Goal: Information Seeking & Learning: Find specific fact

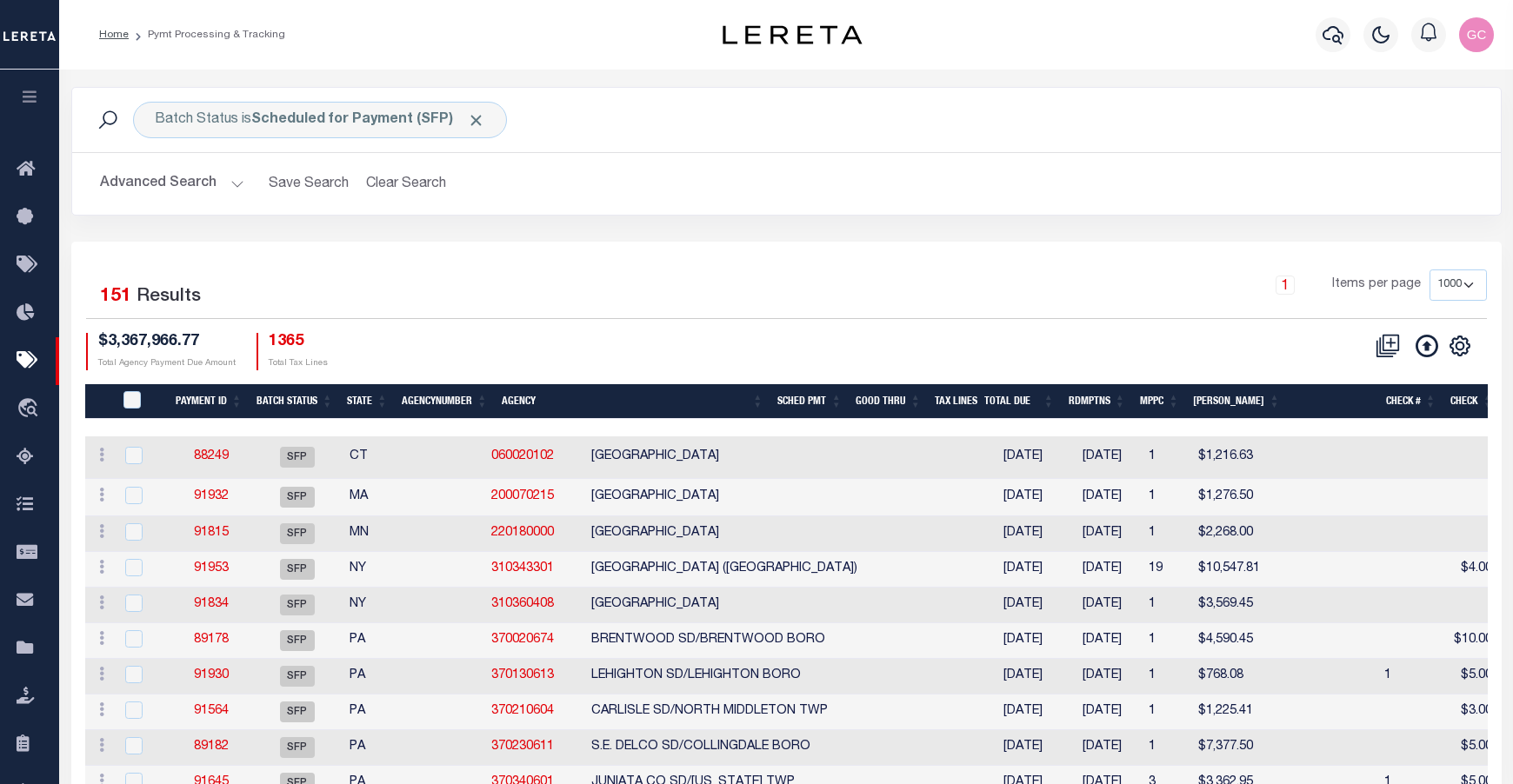
select select "1000"
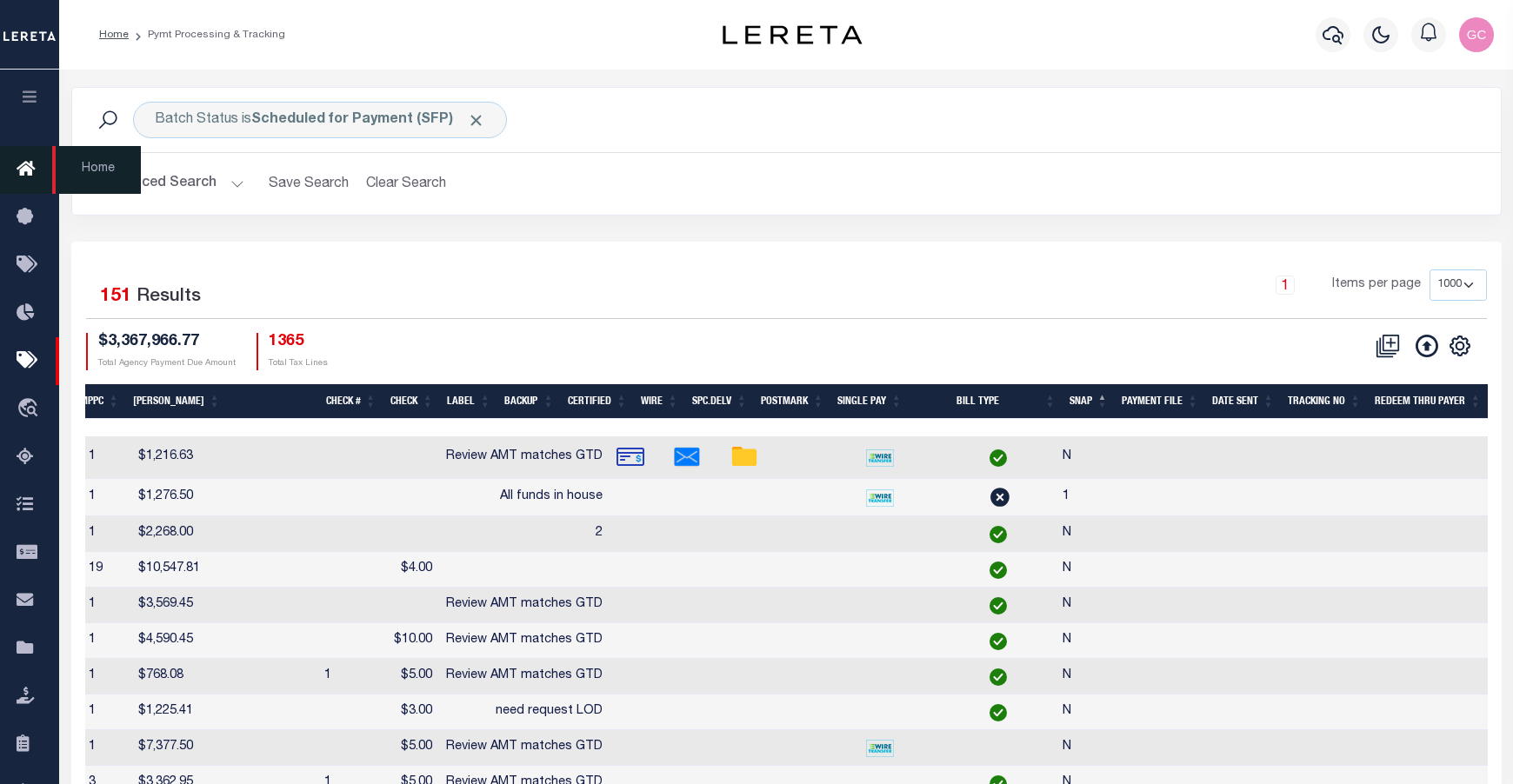
click at [27, 172] on icon at bounding box center [31, 170] width 28 height 21
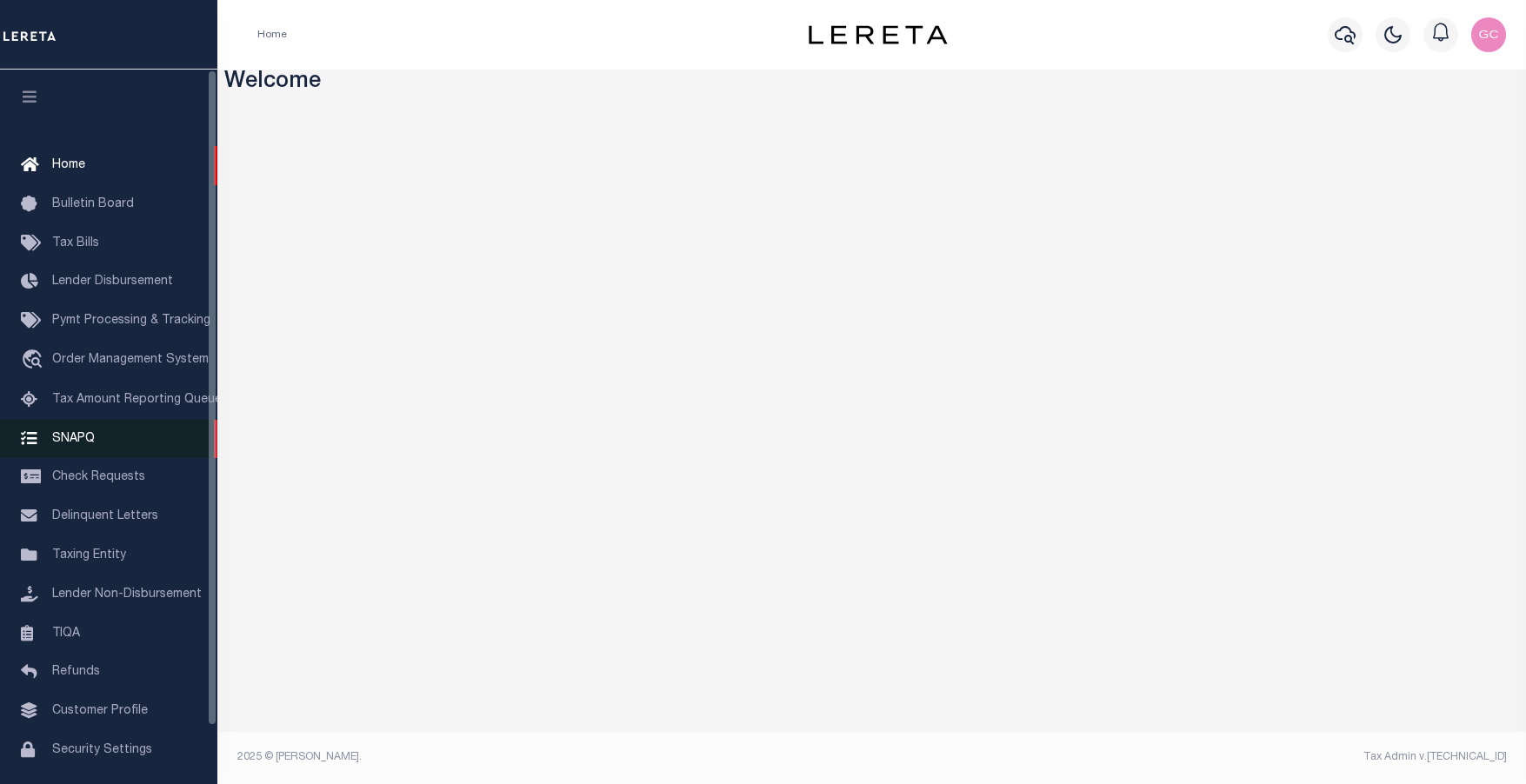
click at [68, 444] on span "SNAPQ" at bounding box center [74, 438] width 43 height 12
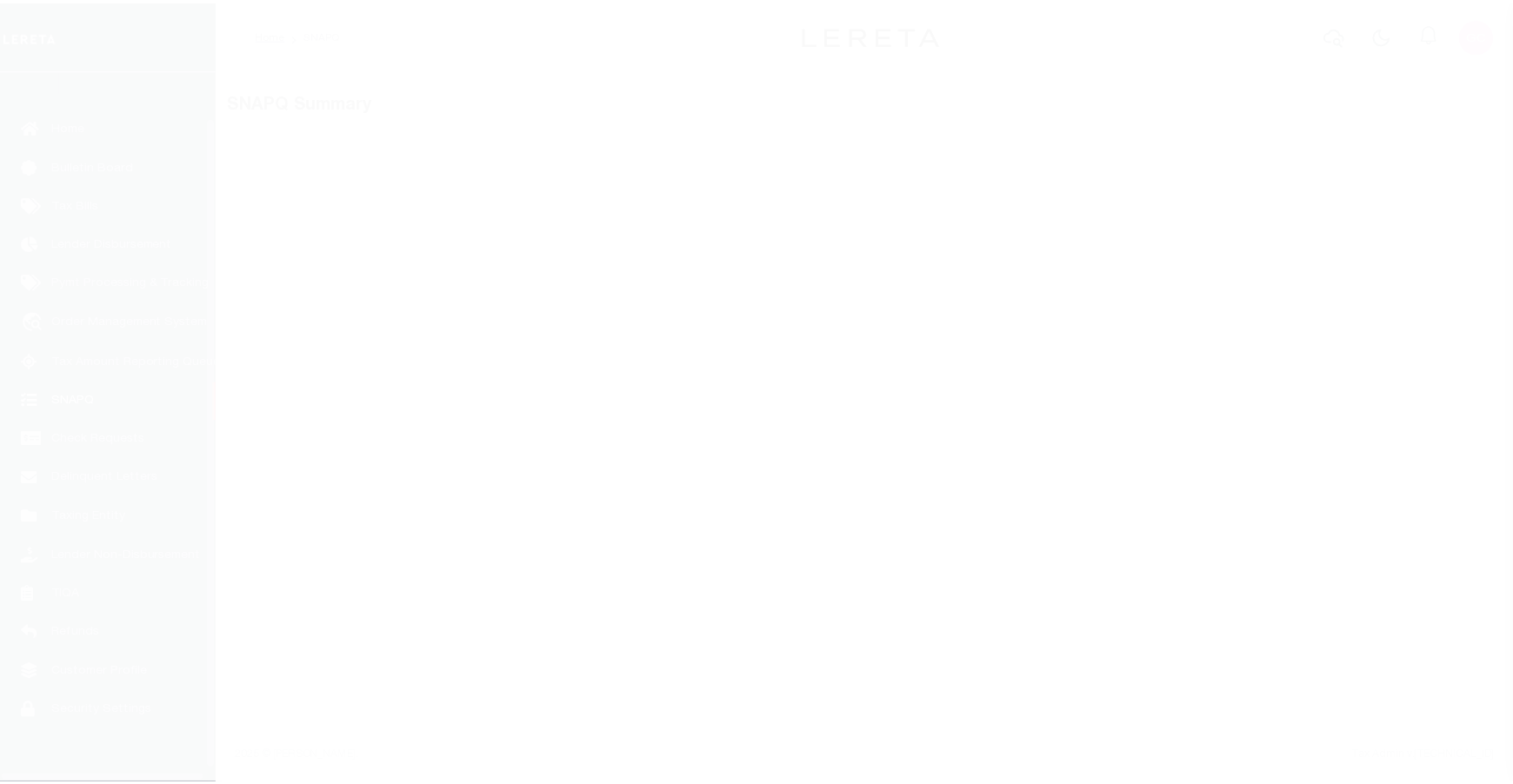
scroll to position [63, 0]
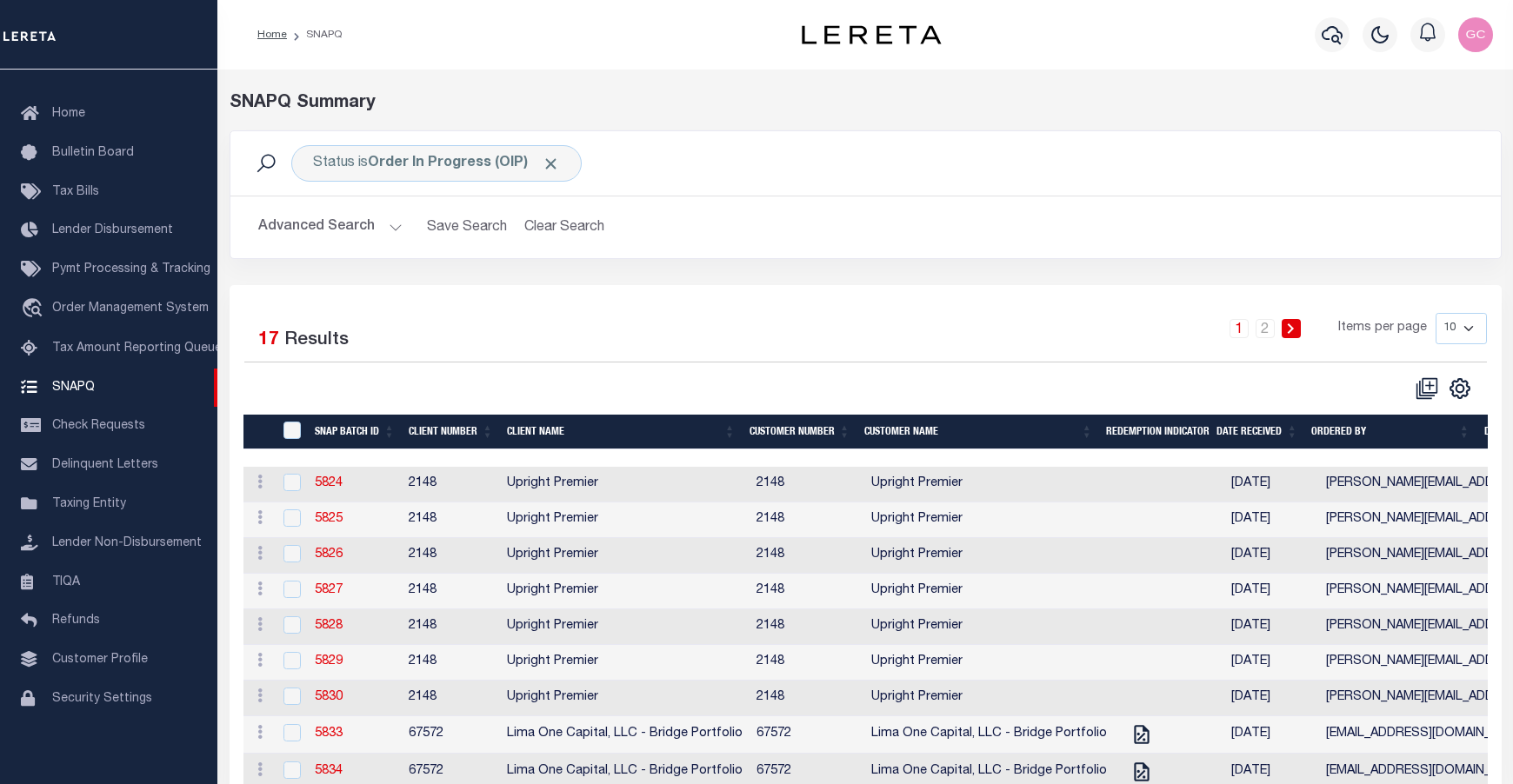
click at [1472, 324] on select "10 25 50 100" at bounding box center [1461, 329] width 51 height 32
select select "100"
click at [1436, 313] on select "10 25 50 100" at bounding box center [1461, 329] width 51 height 32
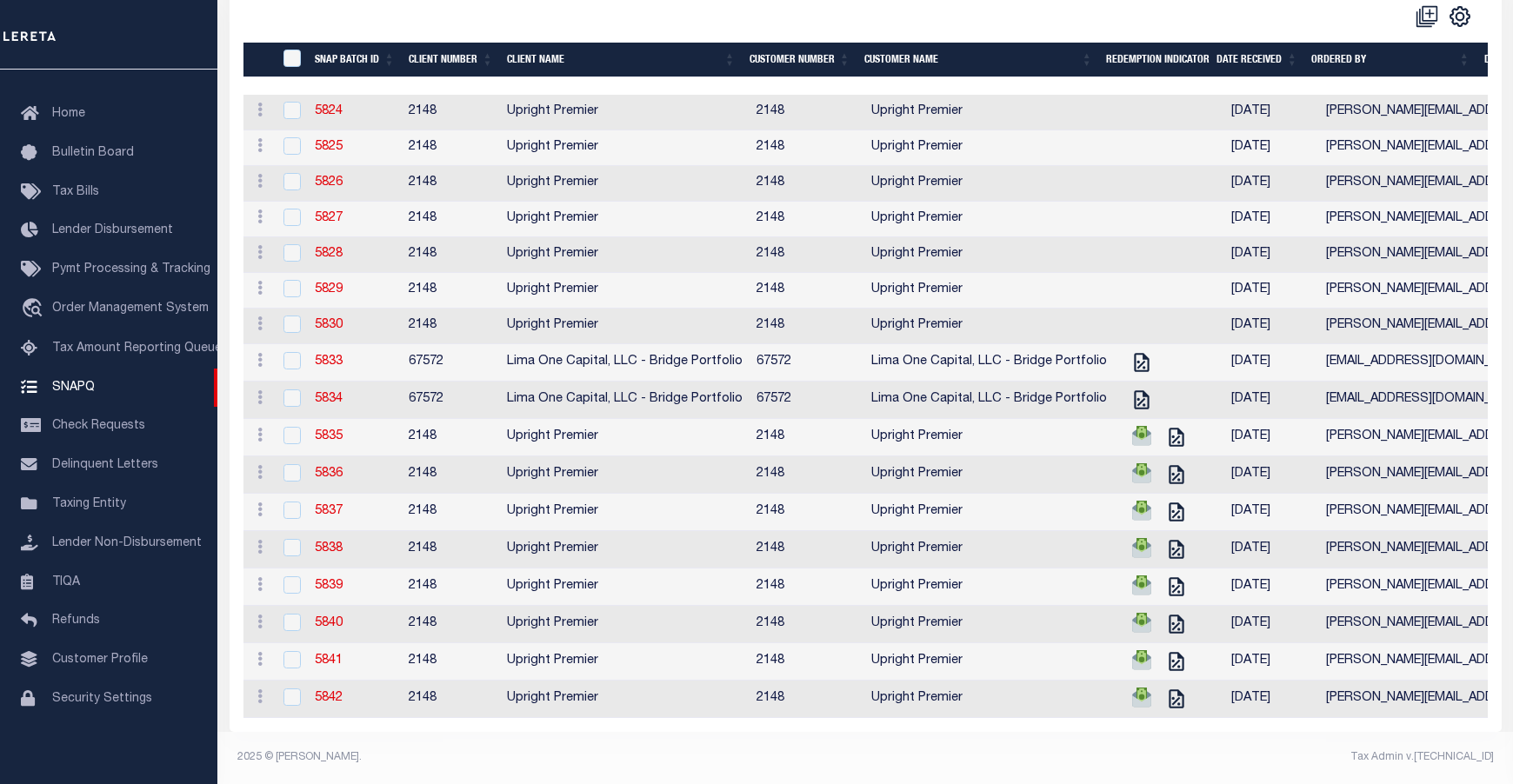
scroll to position [397, 0]
click at [328, 430] on link "5835" at bounding box center [329, 436] width 28 height 12
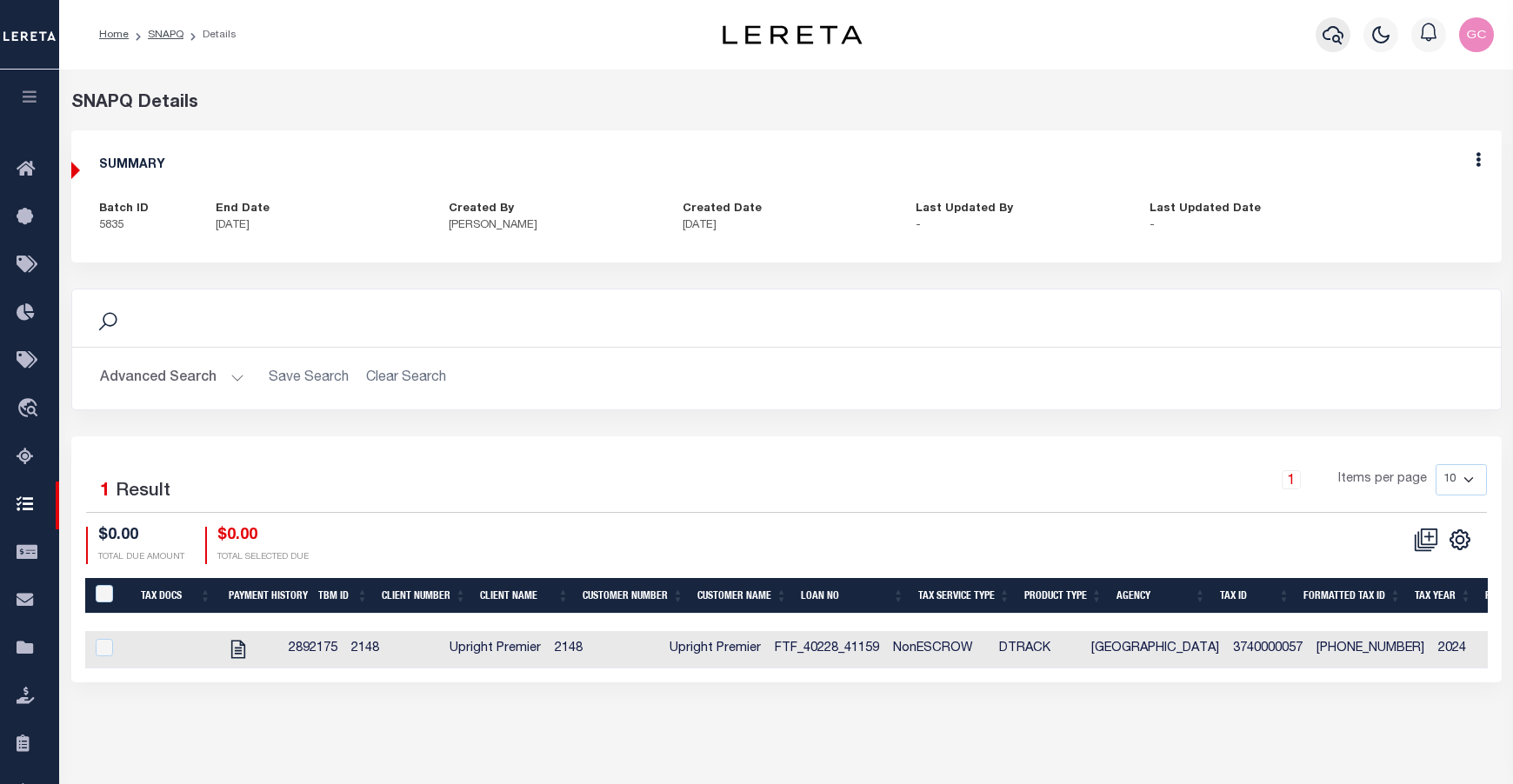
click at [1334, 39] on icon "button" at bounding box center [1333, 35] width 21 height 21
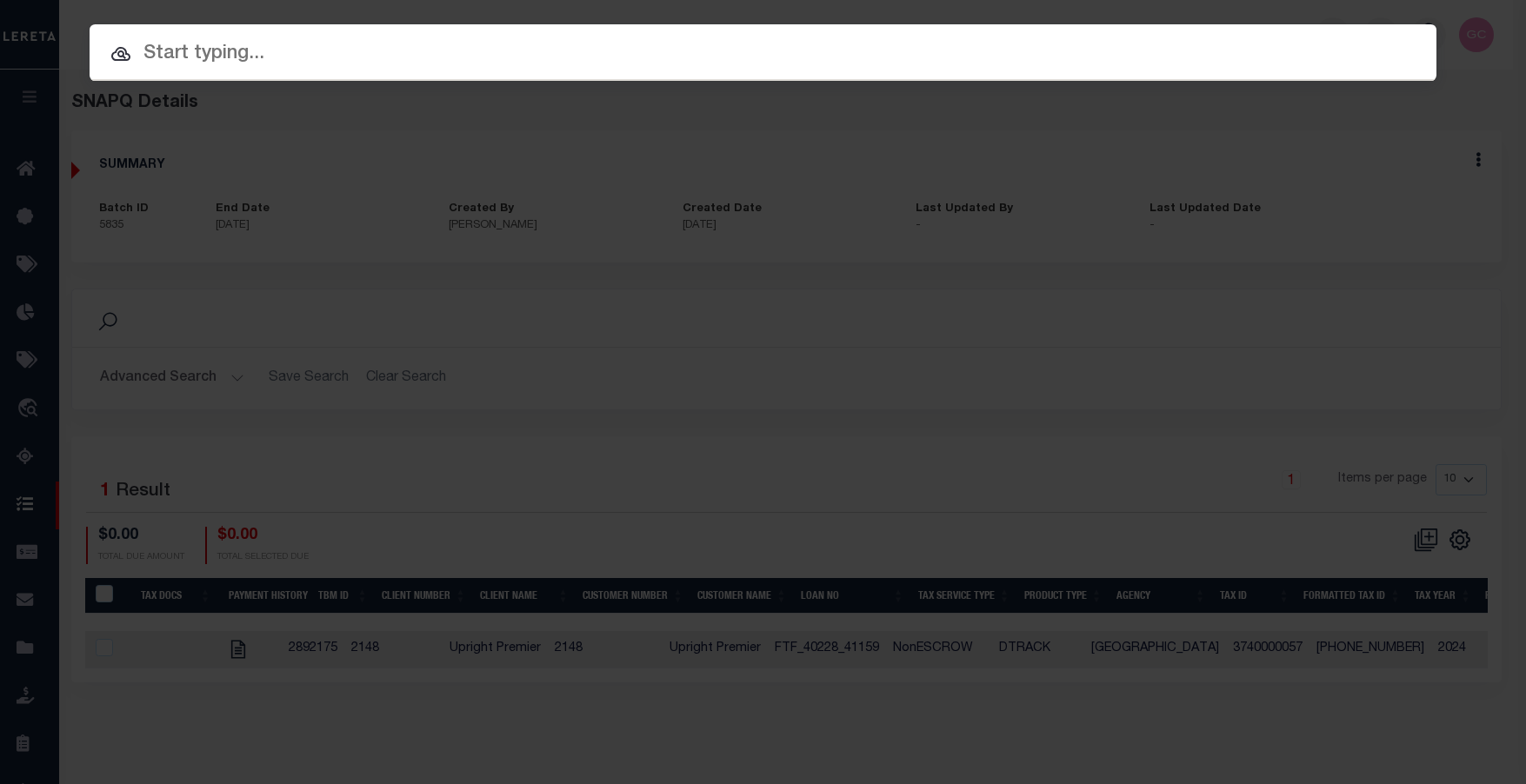
click at [1001, 50] on input "text" at bounding box center [763, 54] width 1347 height 31
paste input "3709050377"
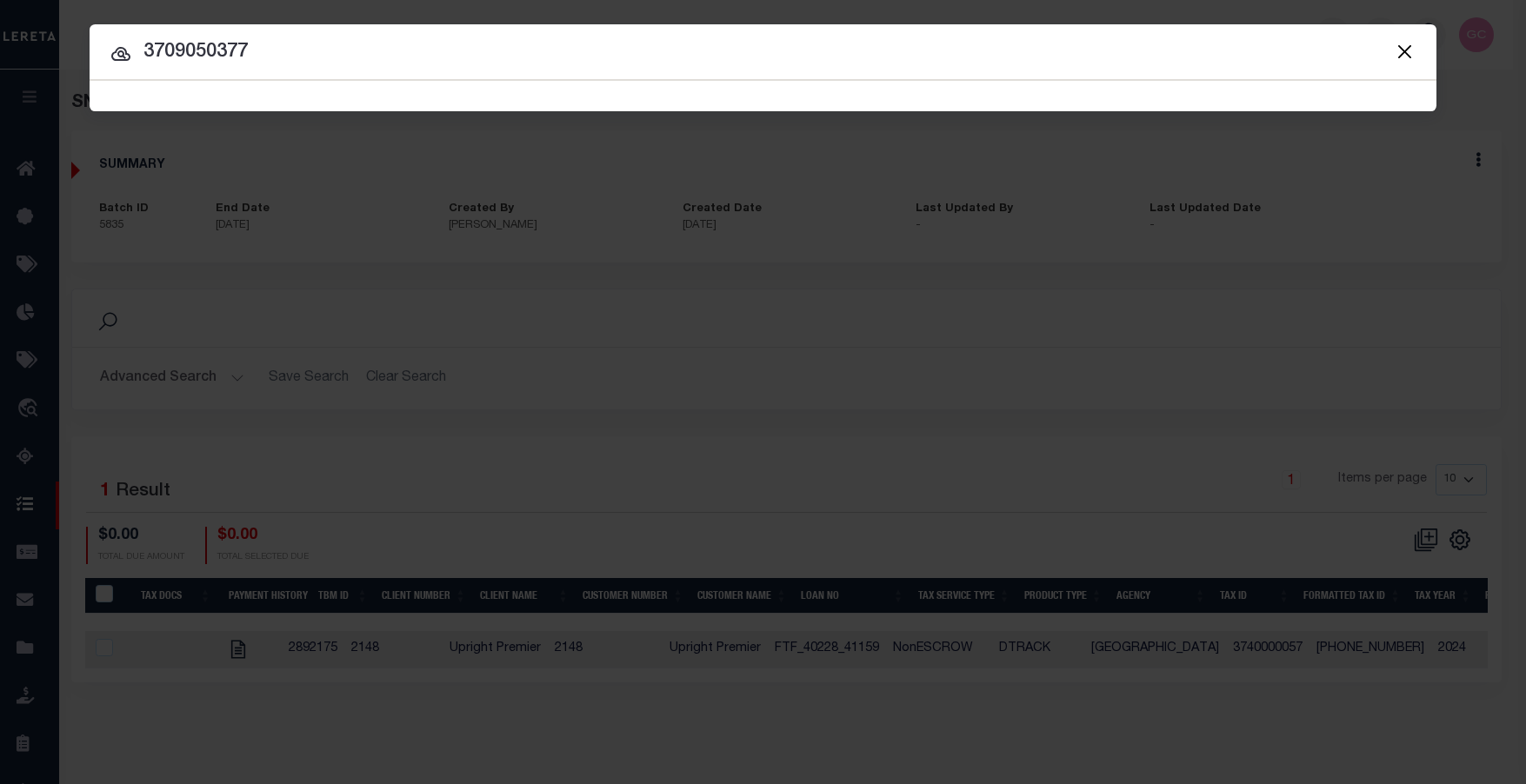
type input "3709050377"
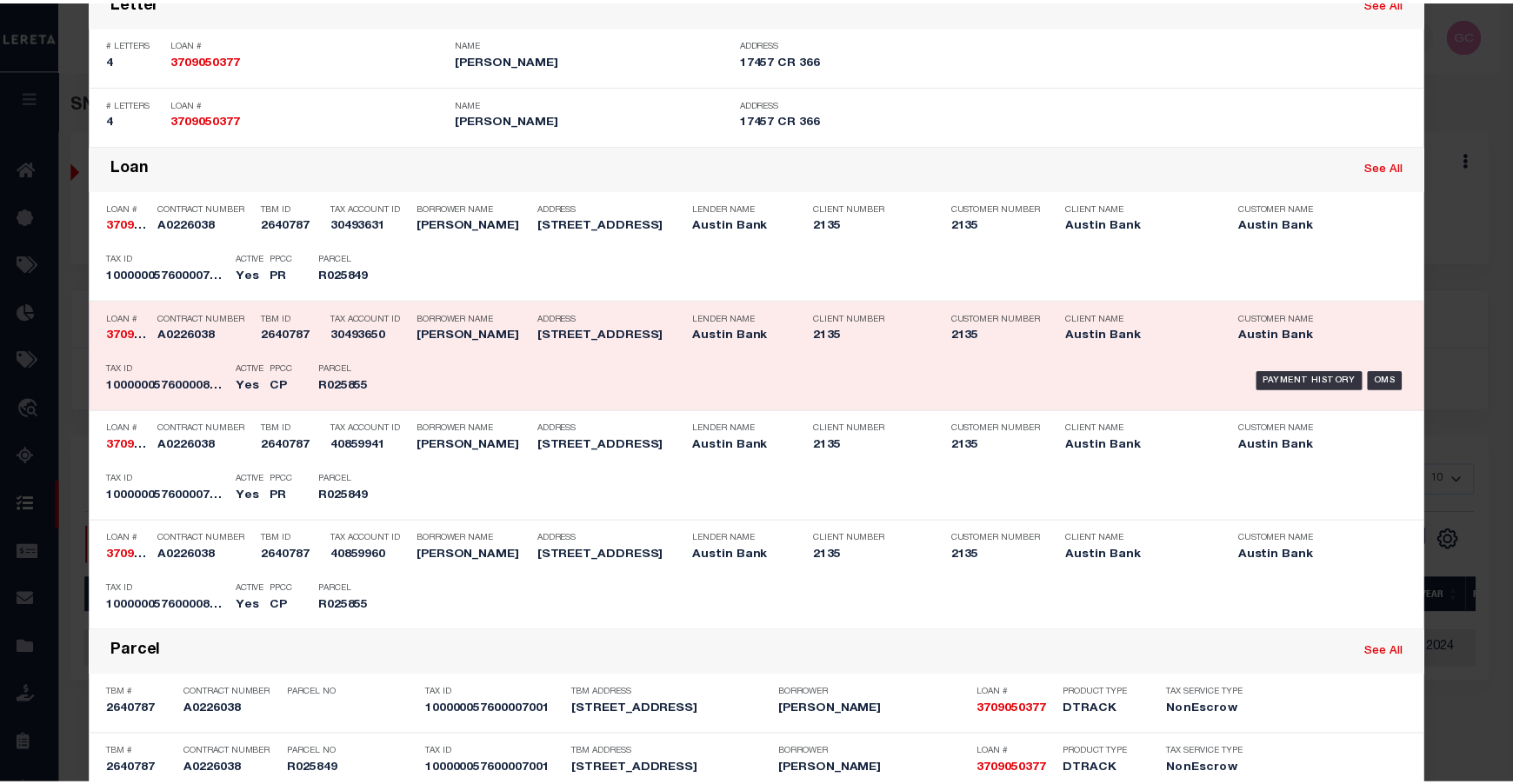
scroll to position [348, 0]
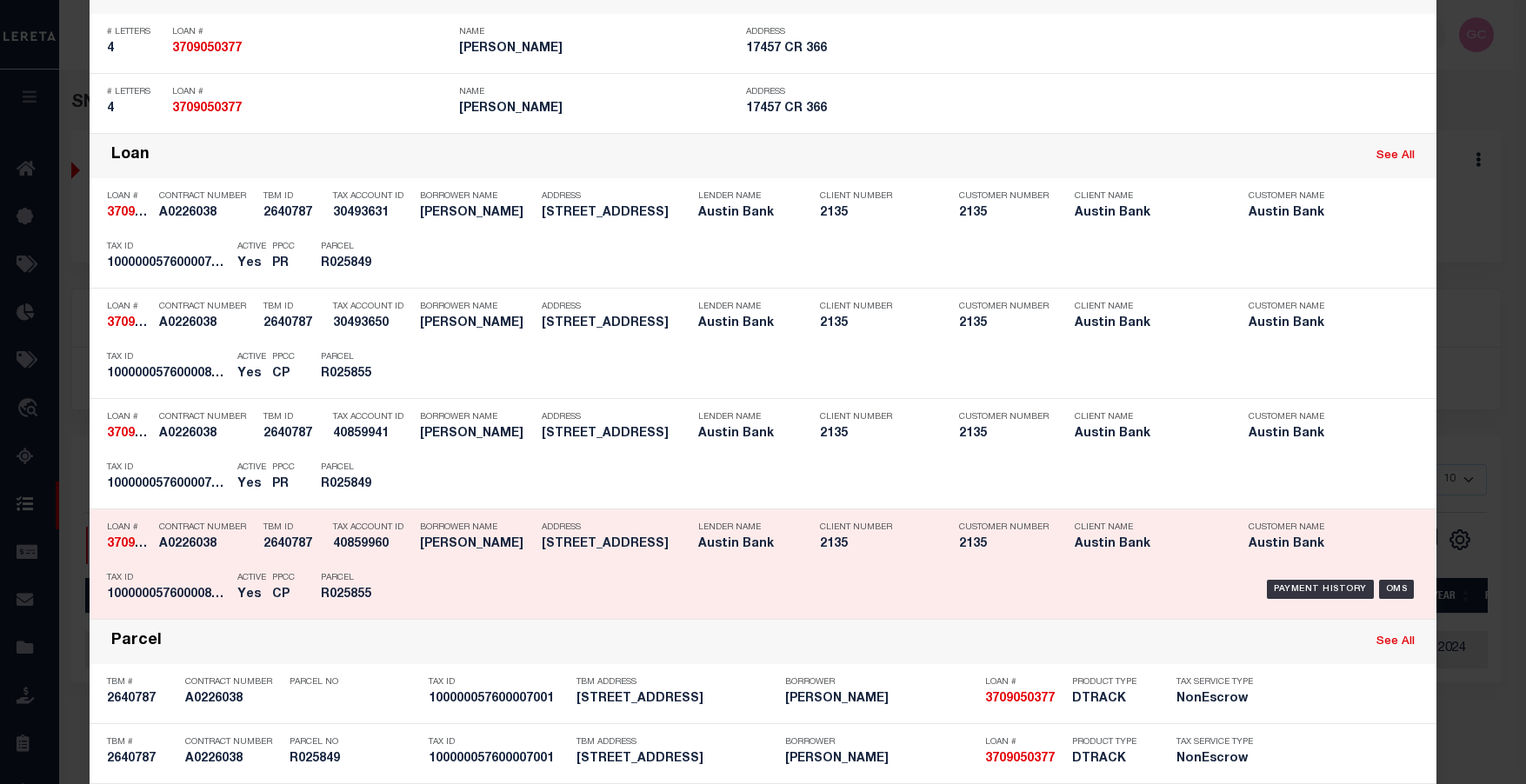
click at [447, 567] on div "Payment History OMS" at bounding box center [922, 590] width 994 height 50
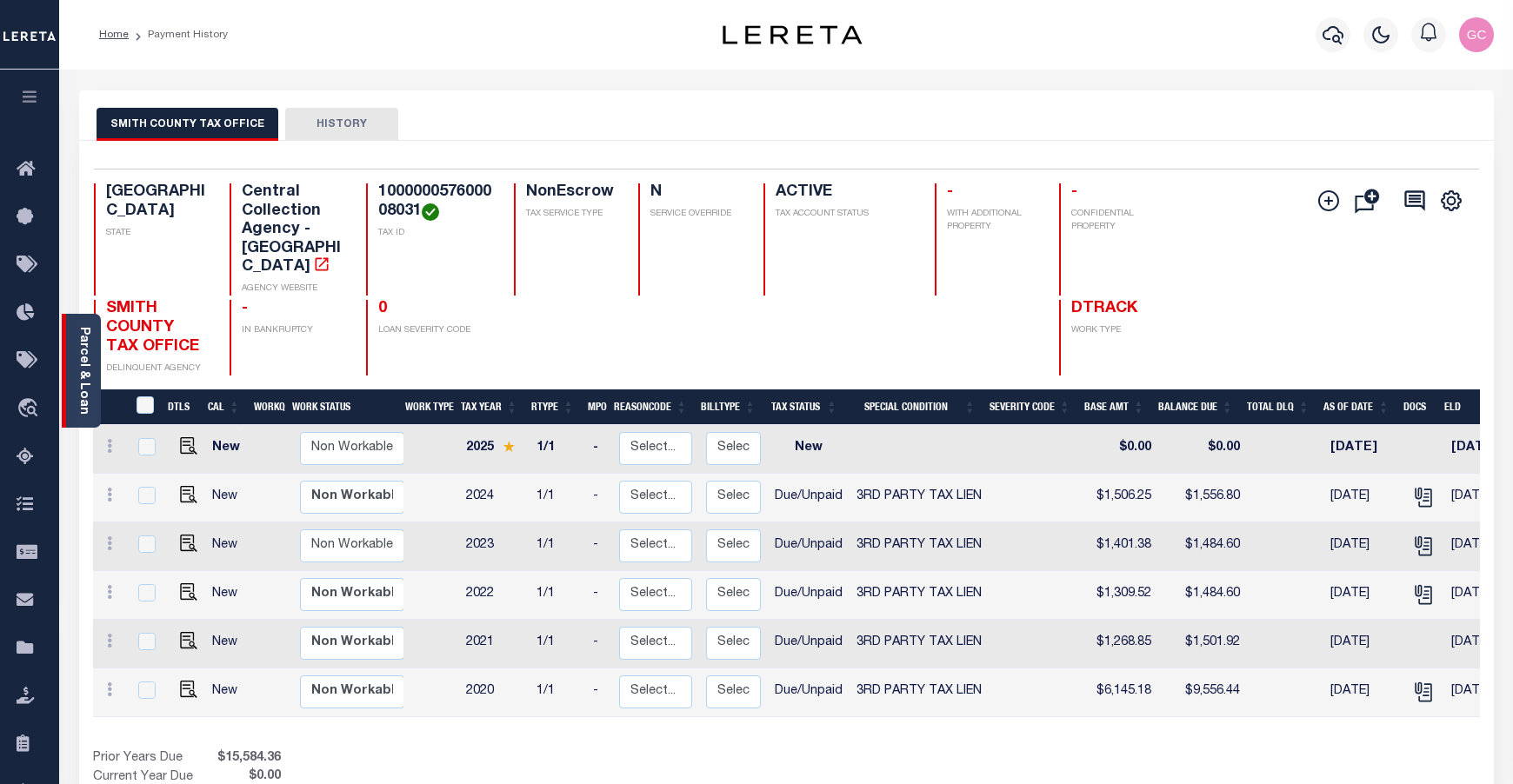
click at [87, 368] on link "Parcel & Loan" at bounding box center [83, 371] width 12 height 88
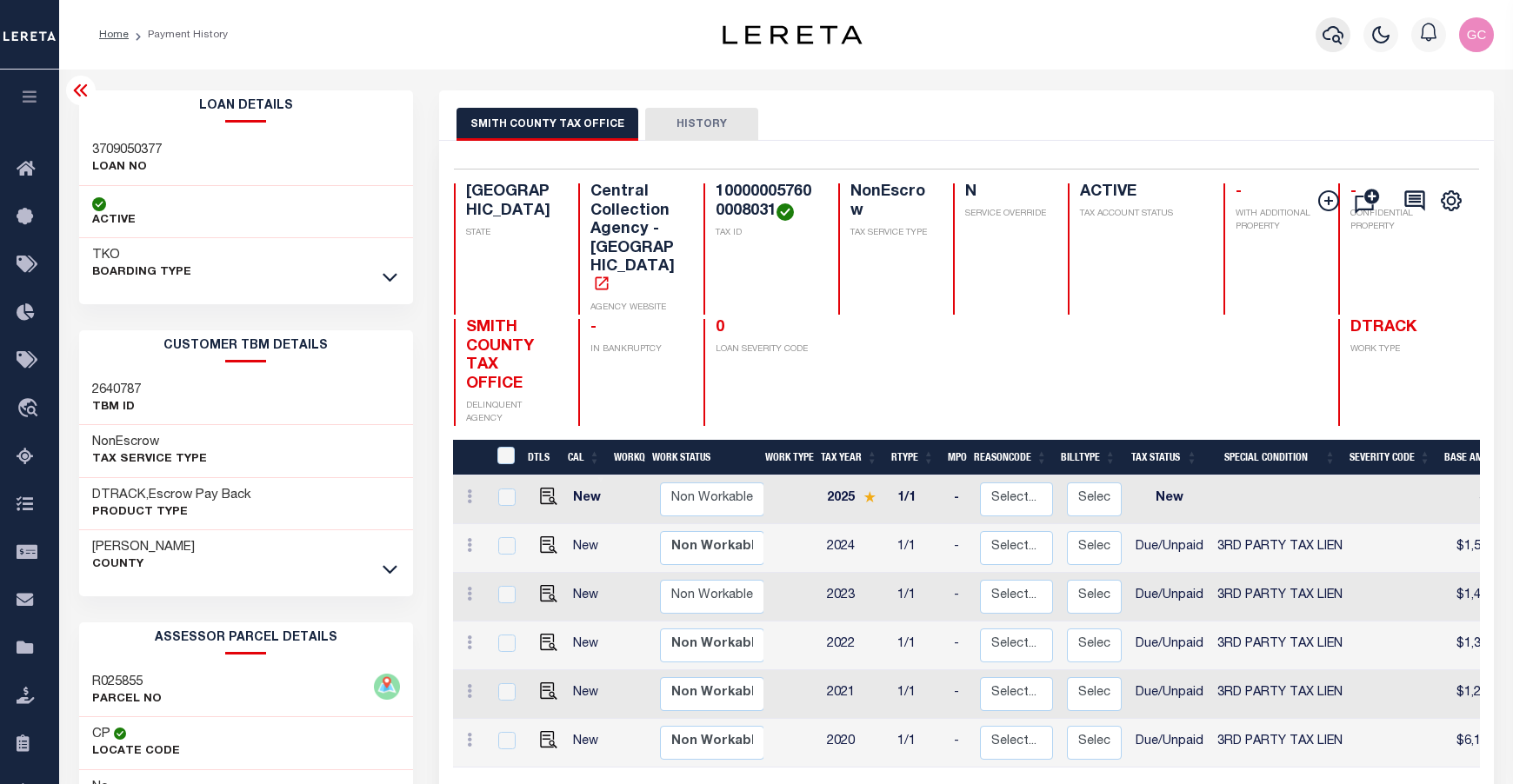
click at [1333, 40] on icon "button" at bounding box center [1333, 35] width 21 height 19
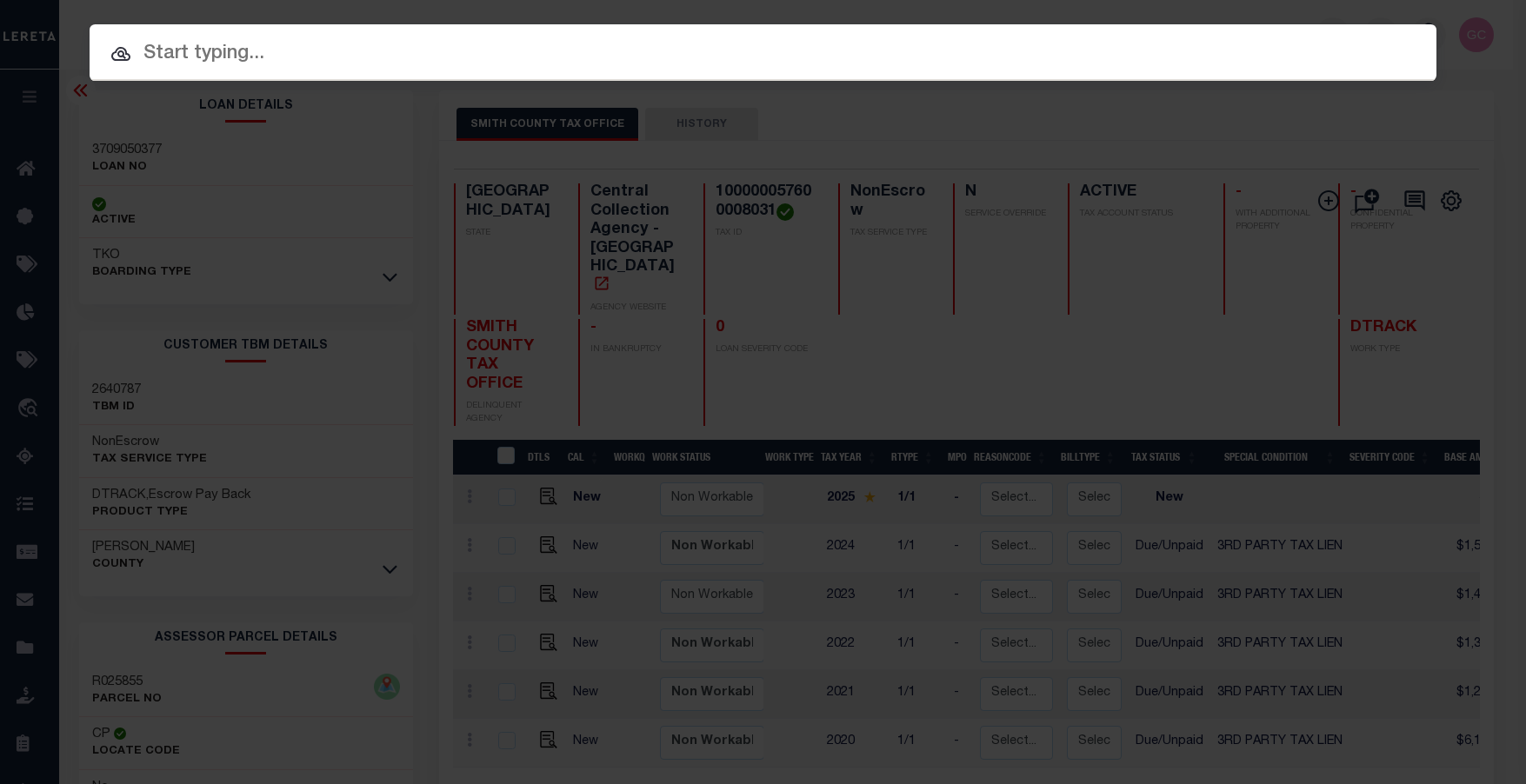
click at [637, 61] on input "text" at bounding box center [763, 54] width 1347 height 31
paste input "100000057600008031"
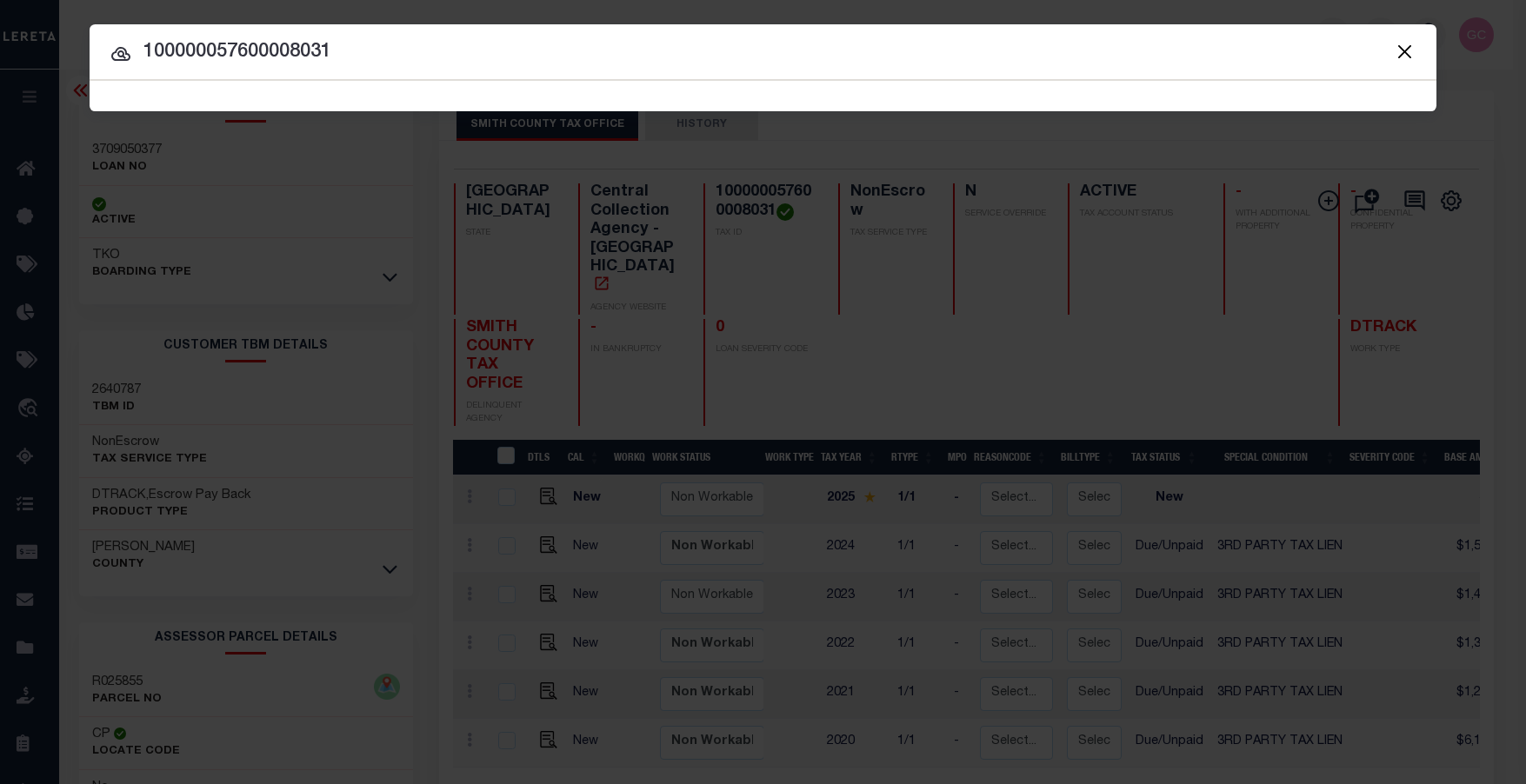
click at [534, 92] on span "100000057600008031 Searching..." at bounding box center [763, 96] width 1347 height 31
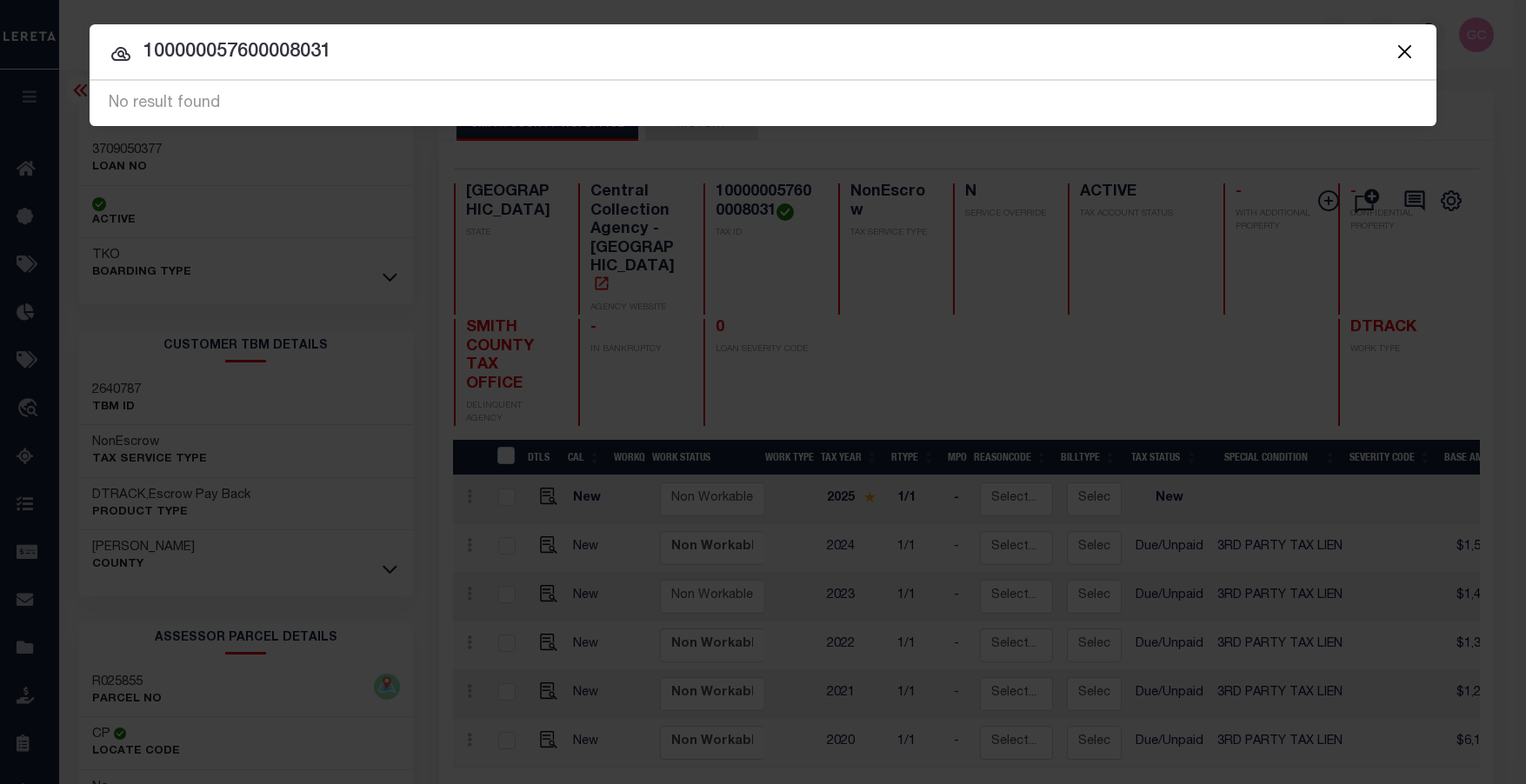
drag, startPoint x: 384, startPoint y: 48, endPoint x: 96, endPoint y: 92, distance: 291.3
click at [96, 92] on span "100000057600008031 No result found" at bounding box center [763, 104] width 1347 height 45
click at [323, 105] on div "Searching..." at bounding box center [763, 105] width 1347 height 45
click at [189, 57] on input "3032840020" at bounding box center [763, 52] width 1347 height 31
drag, startPoint x: 299, startPoint y: 48, endPoint x: 141, endPoint y: 70, distance: 159.5
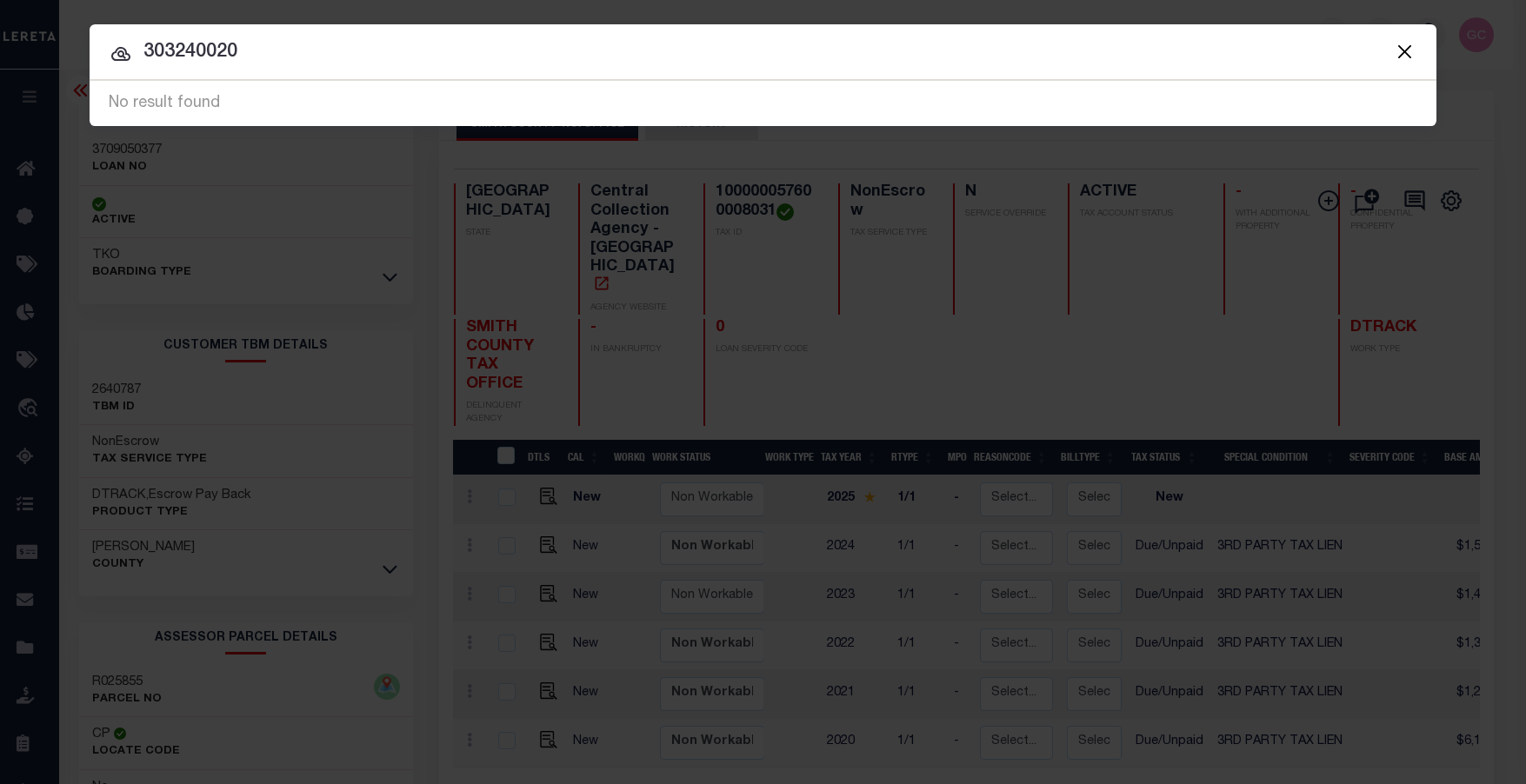
click at [141, 70] on div "Include Loans TBM Customers Borrowers Payments (Lender Non-Disb) Payments (Lend…" at bounding box center [763, 75] width 1347 height 102
type input "3-02284-0000"
click at [235, 98] on div "Searching..." at bounding box center [763, 105] width 1347 height 45
click at [203, 109] on div "Searching..." at bounding box center [763, 105] width 1347 height 45
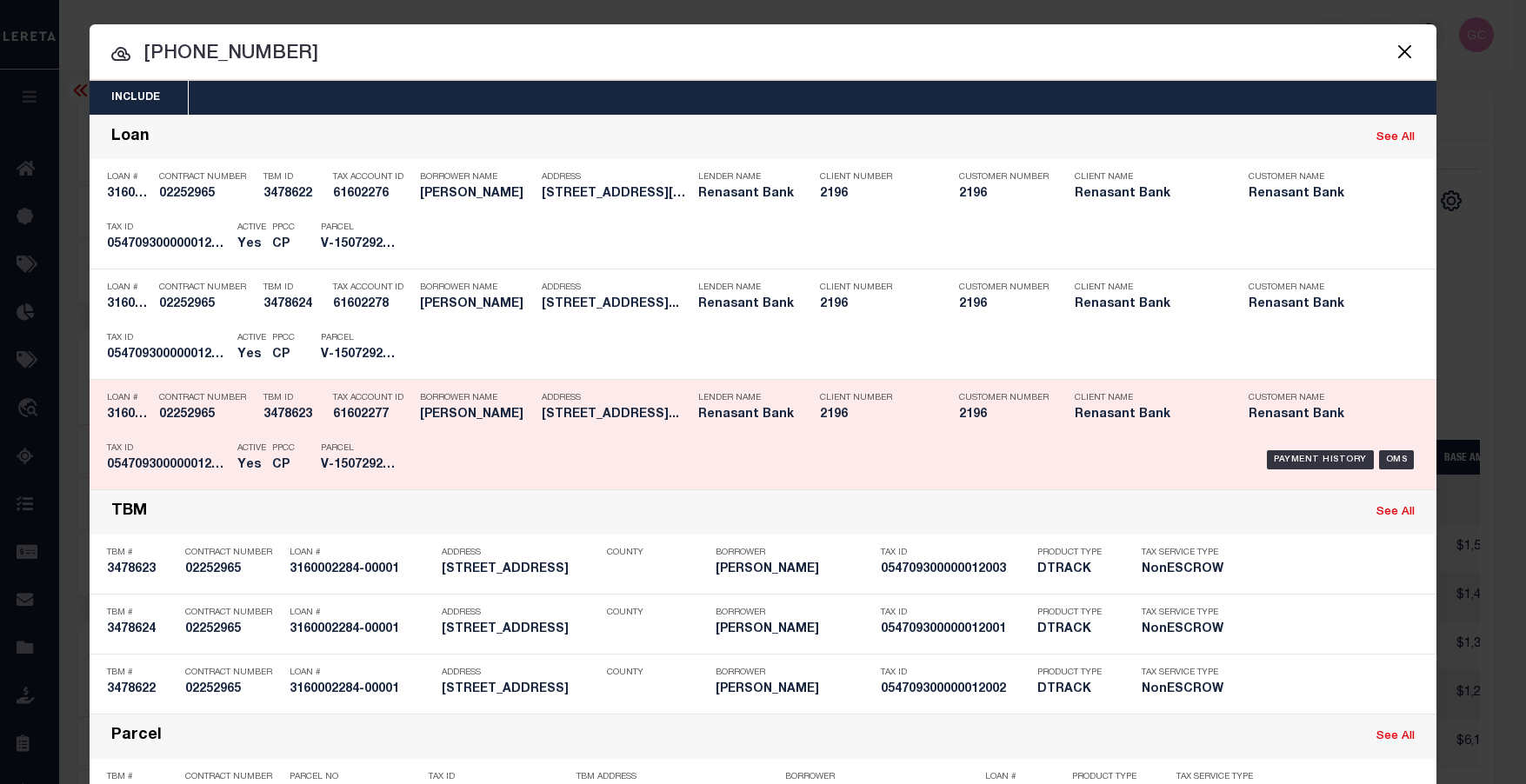
click at [359, 427] on div "Tax Account ID 61602277" at bounding box center [372, 410] width 78 height 50
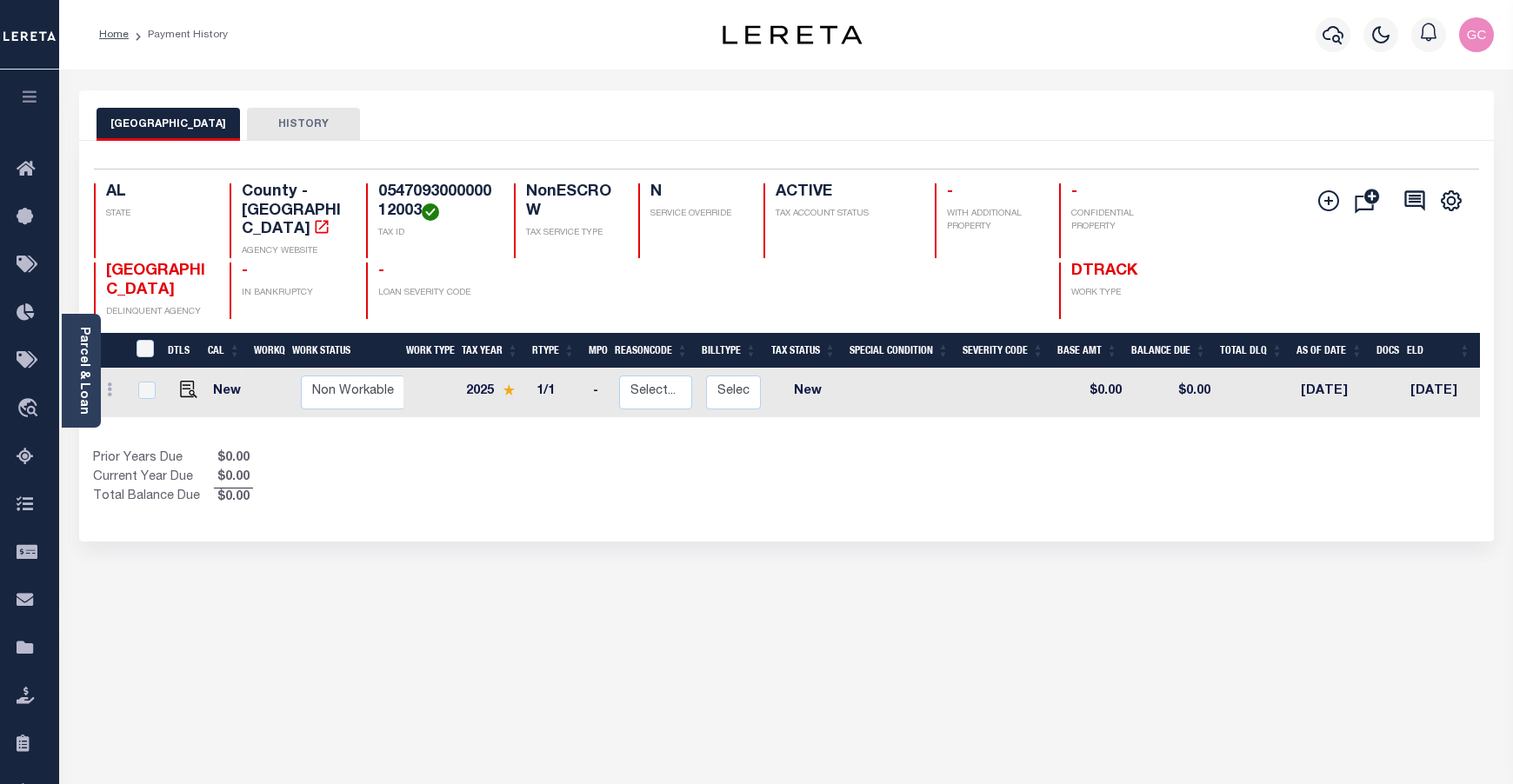
click at [45, 104] on button "button" at bounding box center [29, 99] width 59 height 59
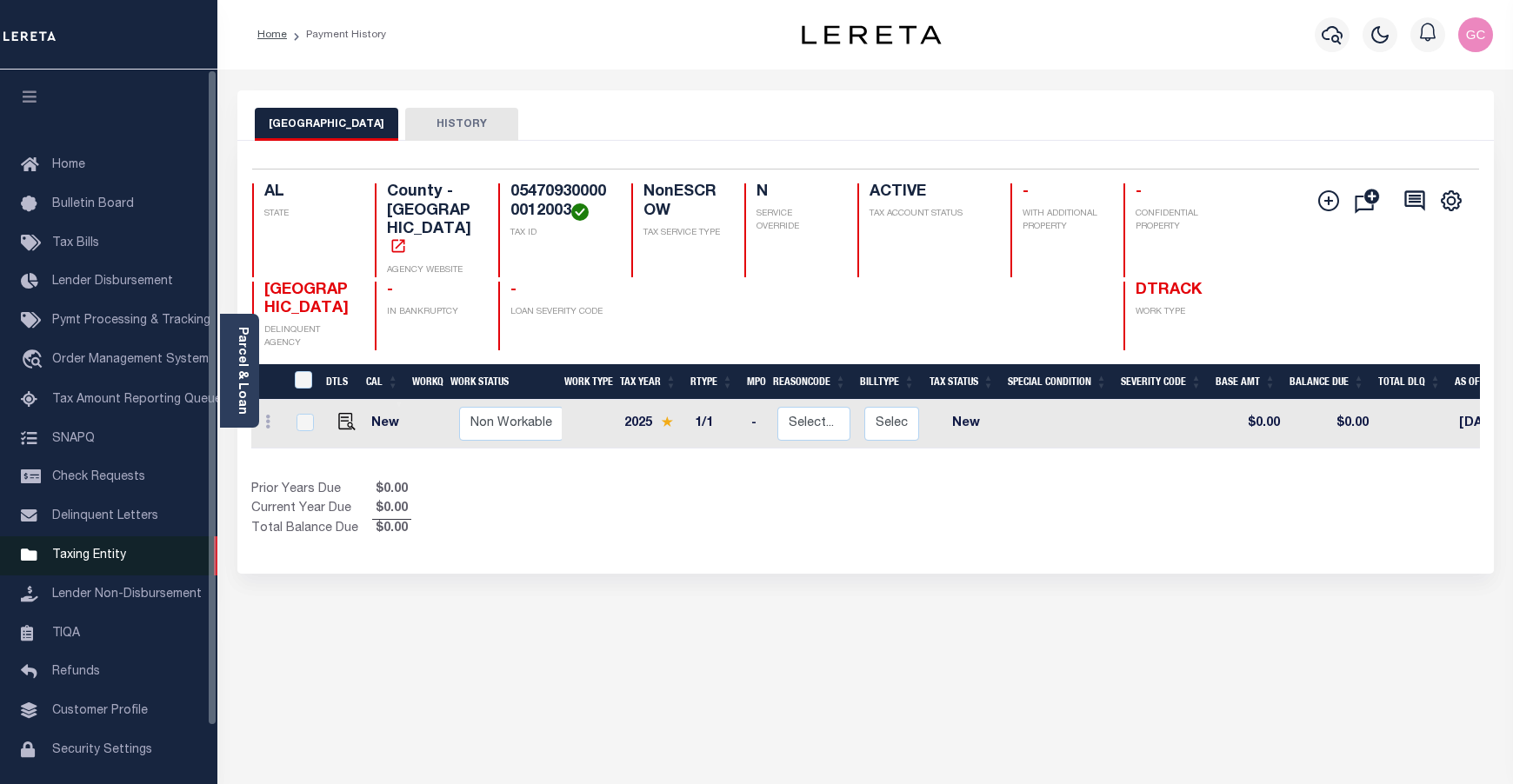
click at [77, 562] on span "Taxing Entity" at bounding box center [89, 555] width 74 height 12
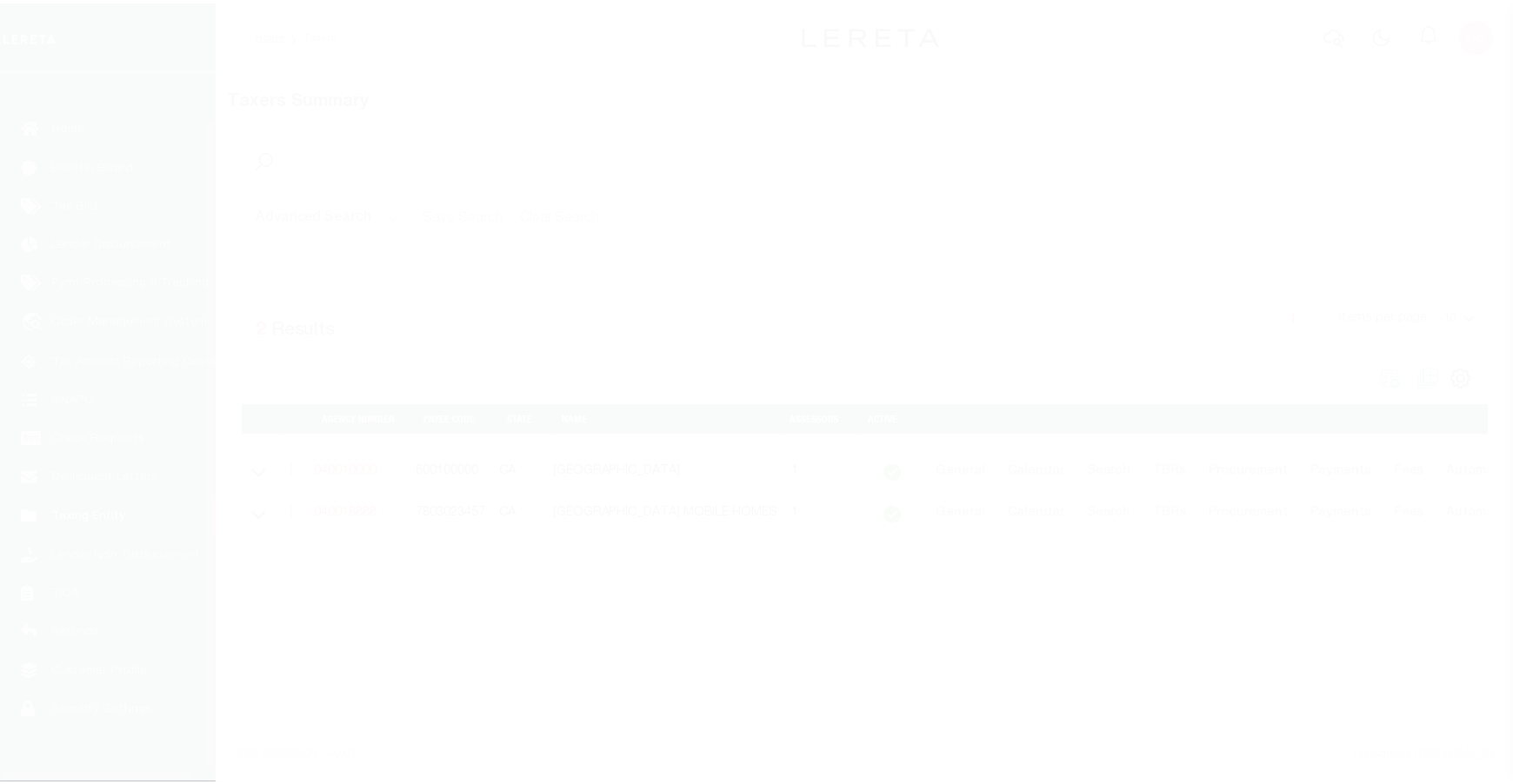
scroll to position [63, 0]
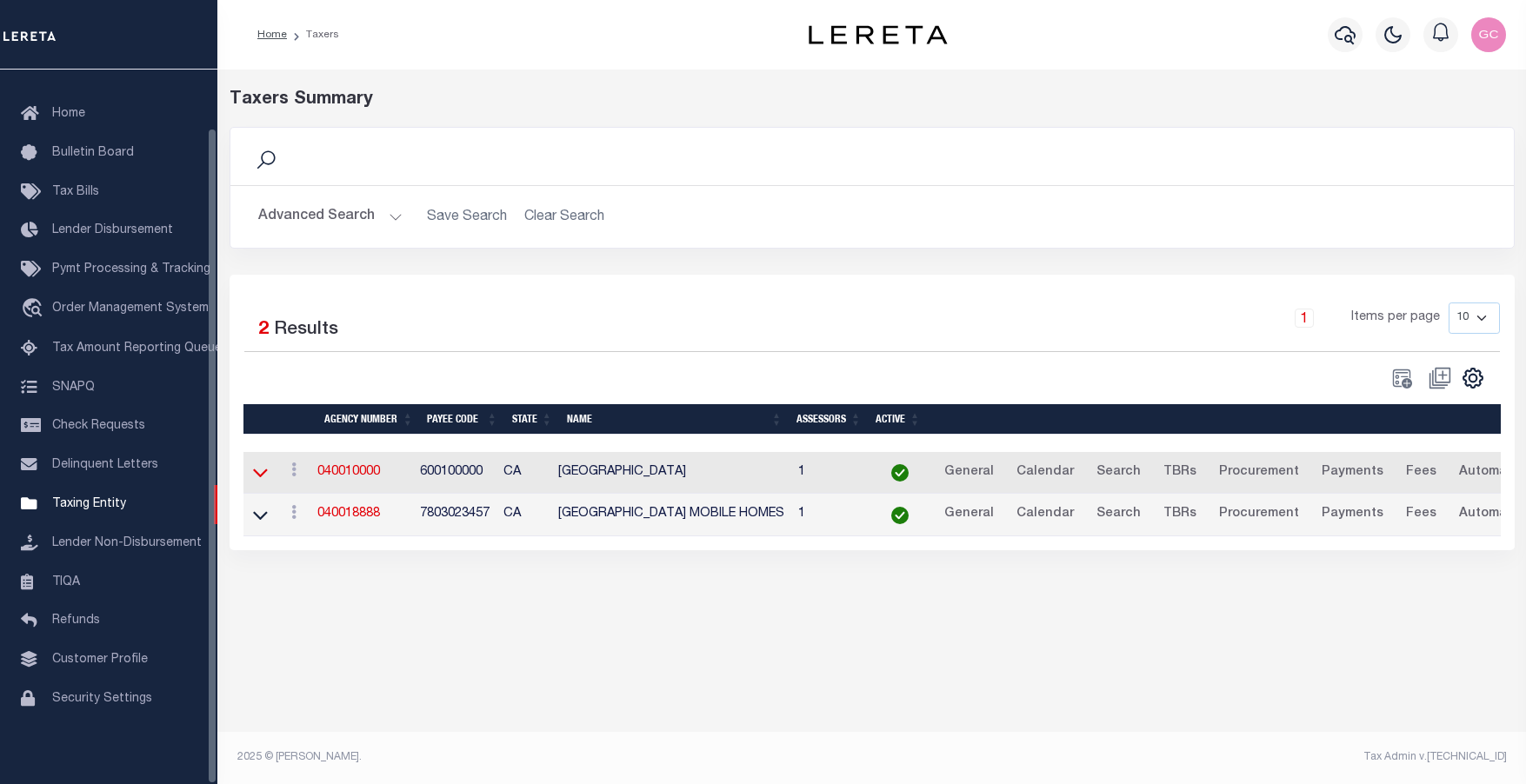
click at [262, 478] on icon at bounding box center [260, 473] width 15 height 8
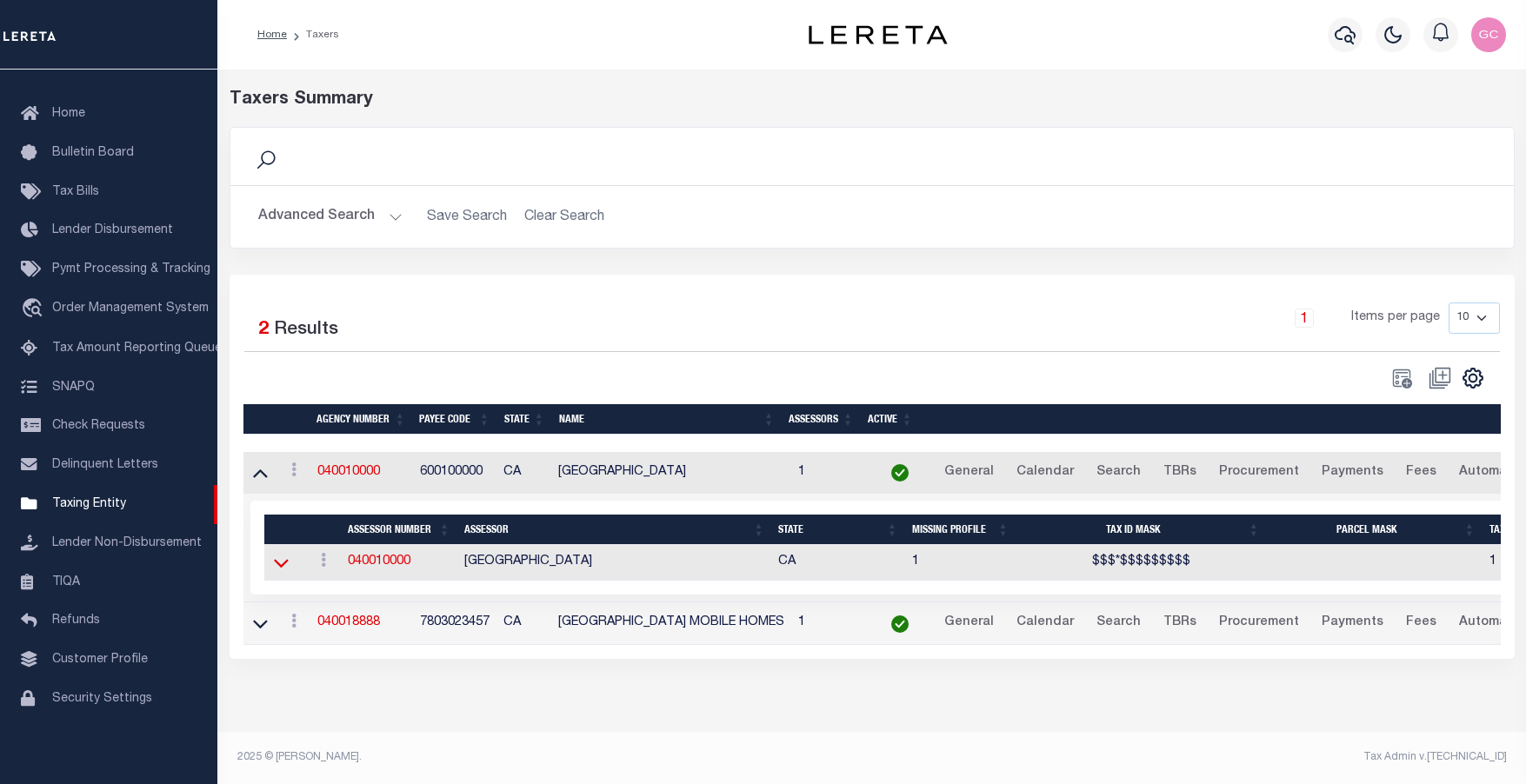
click at [278, 567] on icon at bounding box center [282, 564] width 15 height 19
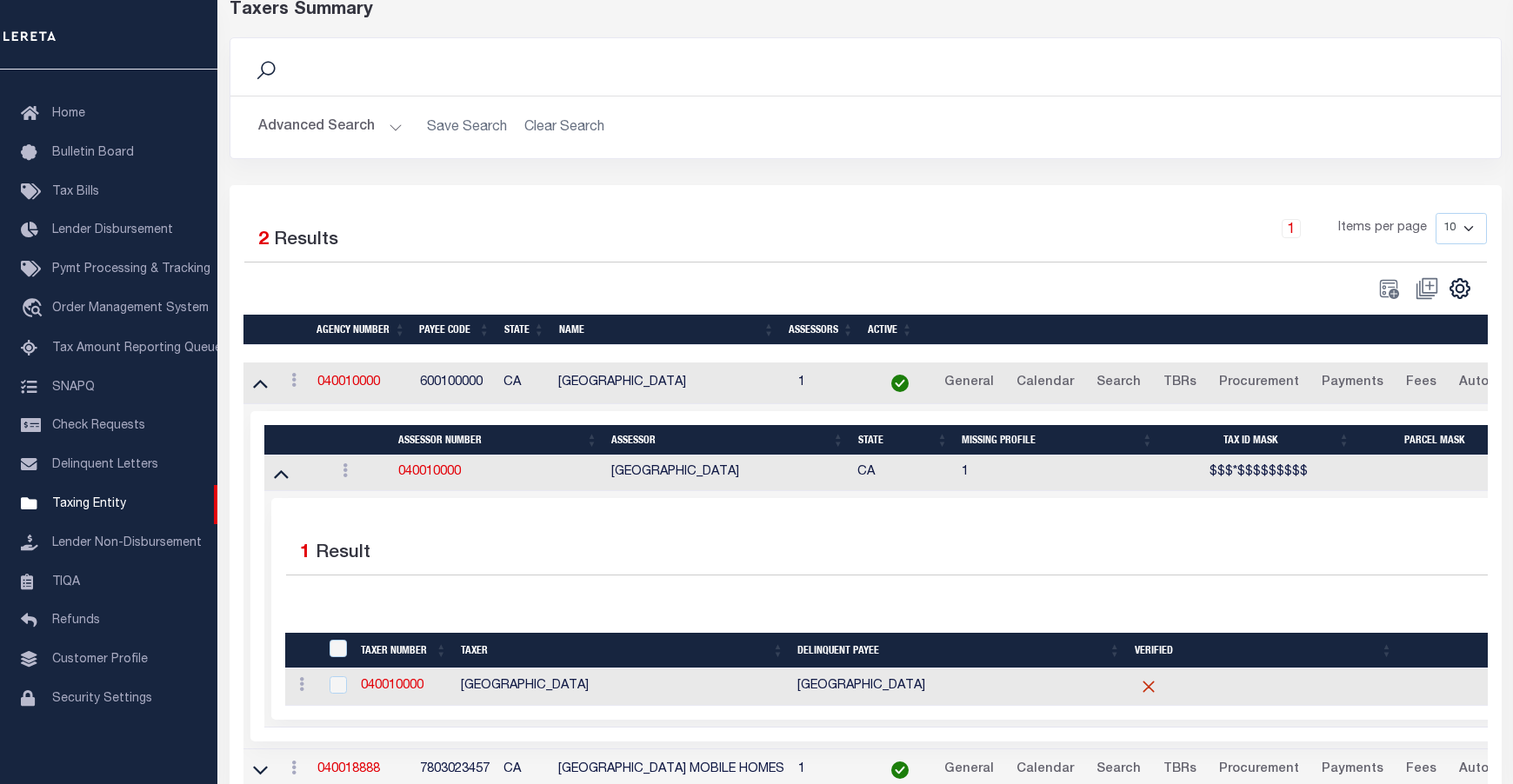
scroll to position [179, 0]
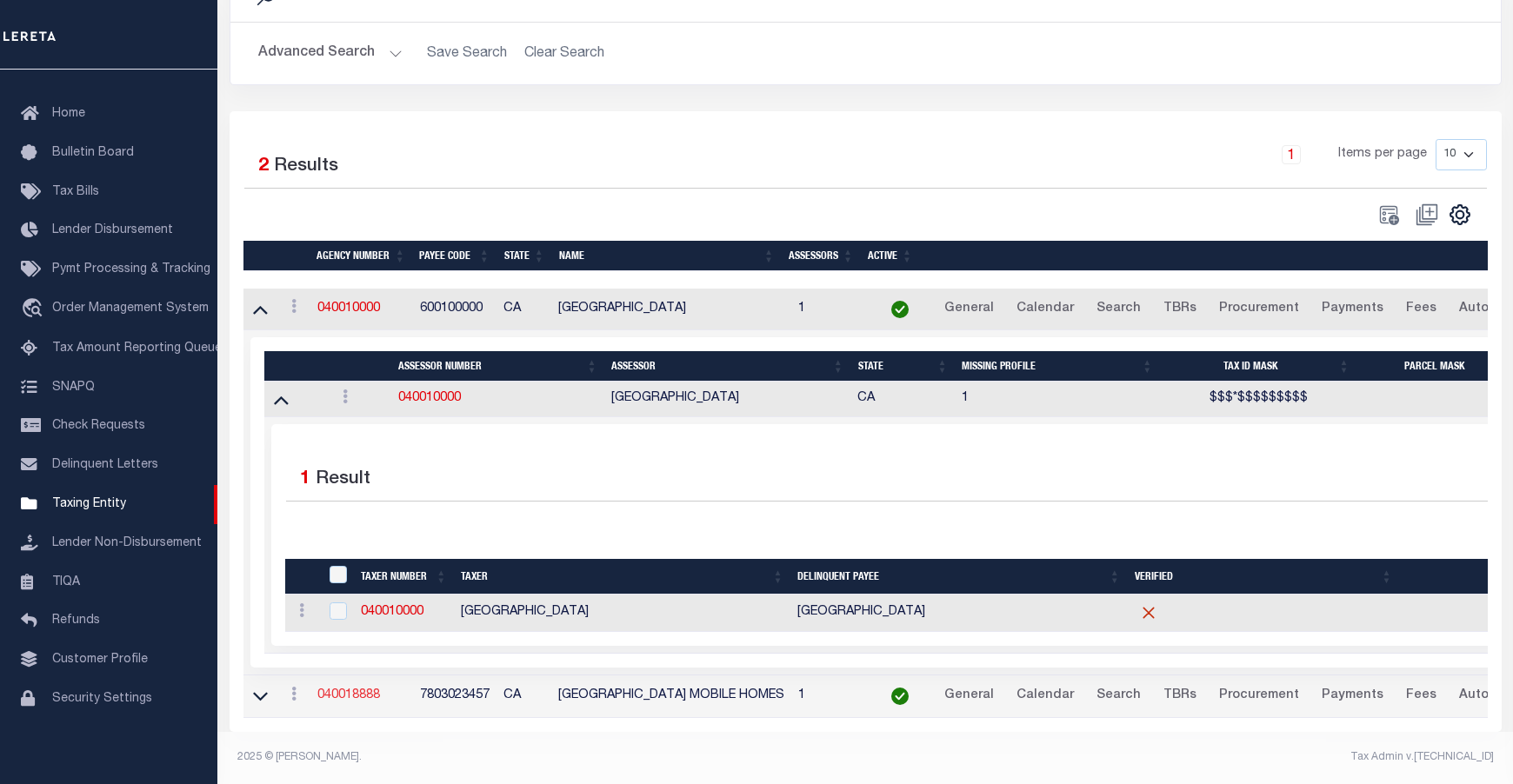
click at [363, 690] on link "040018888" at bounding box center [348, 695] width 63 height 12
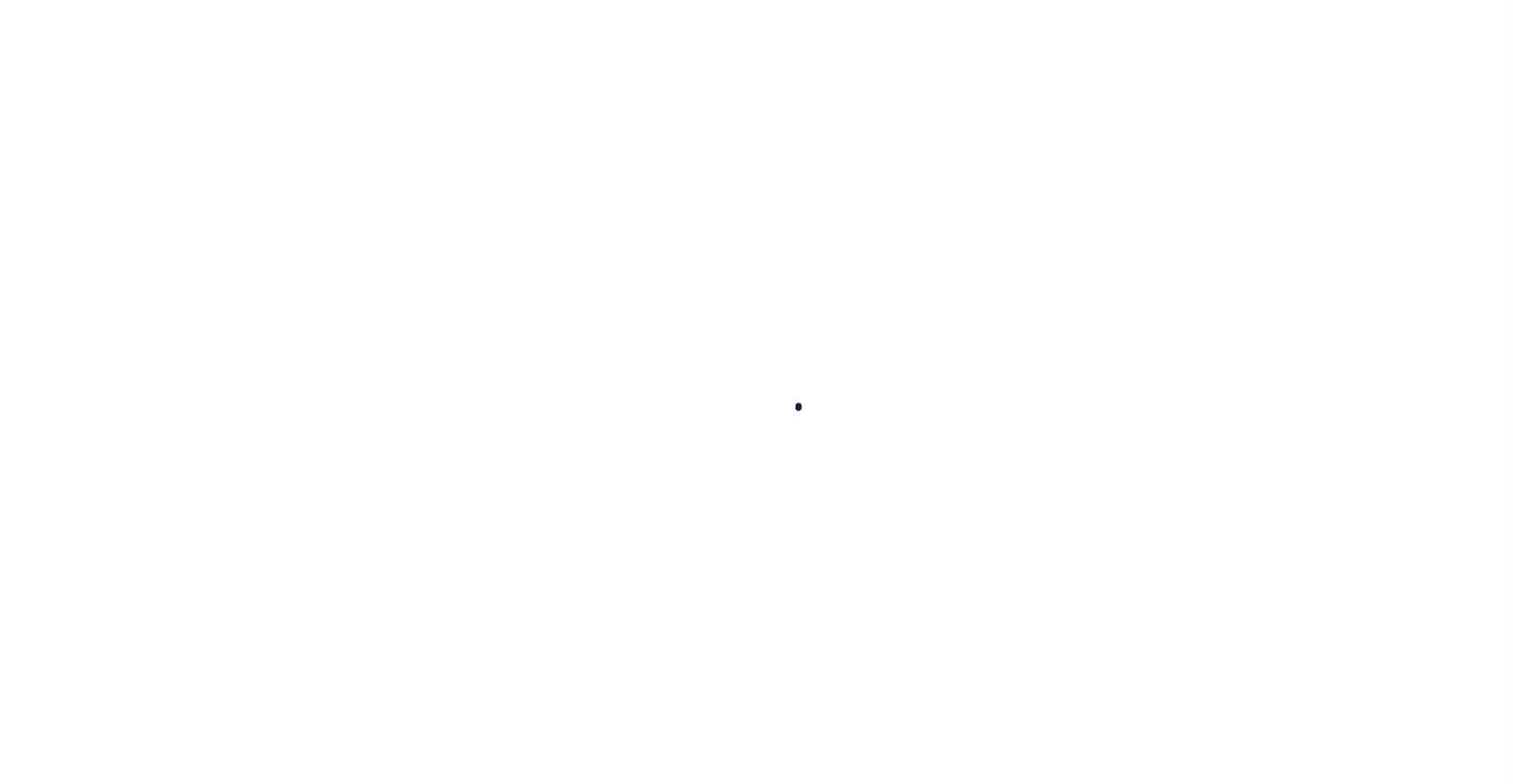
select select
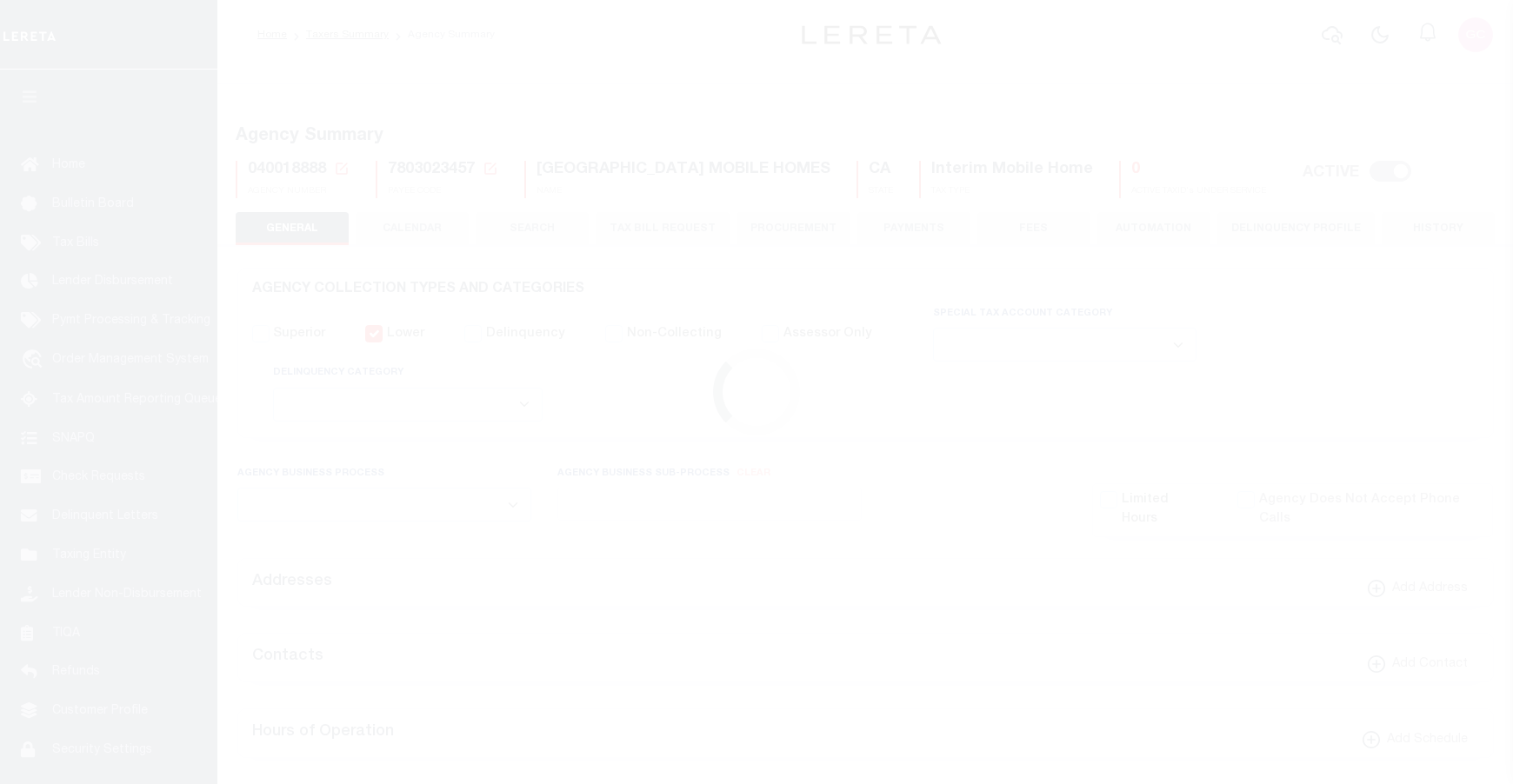
checkbox input "false"
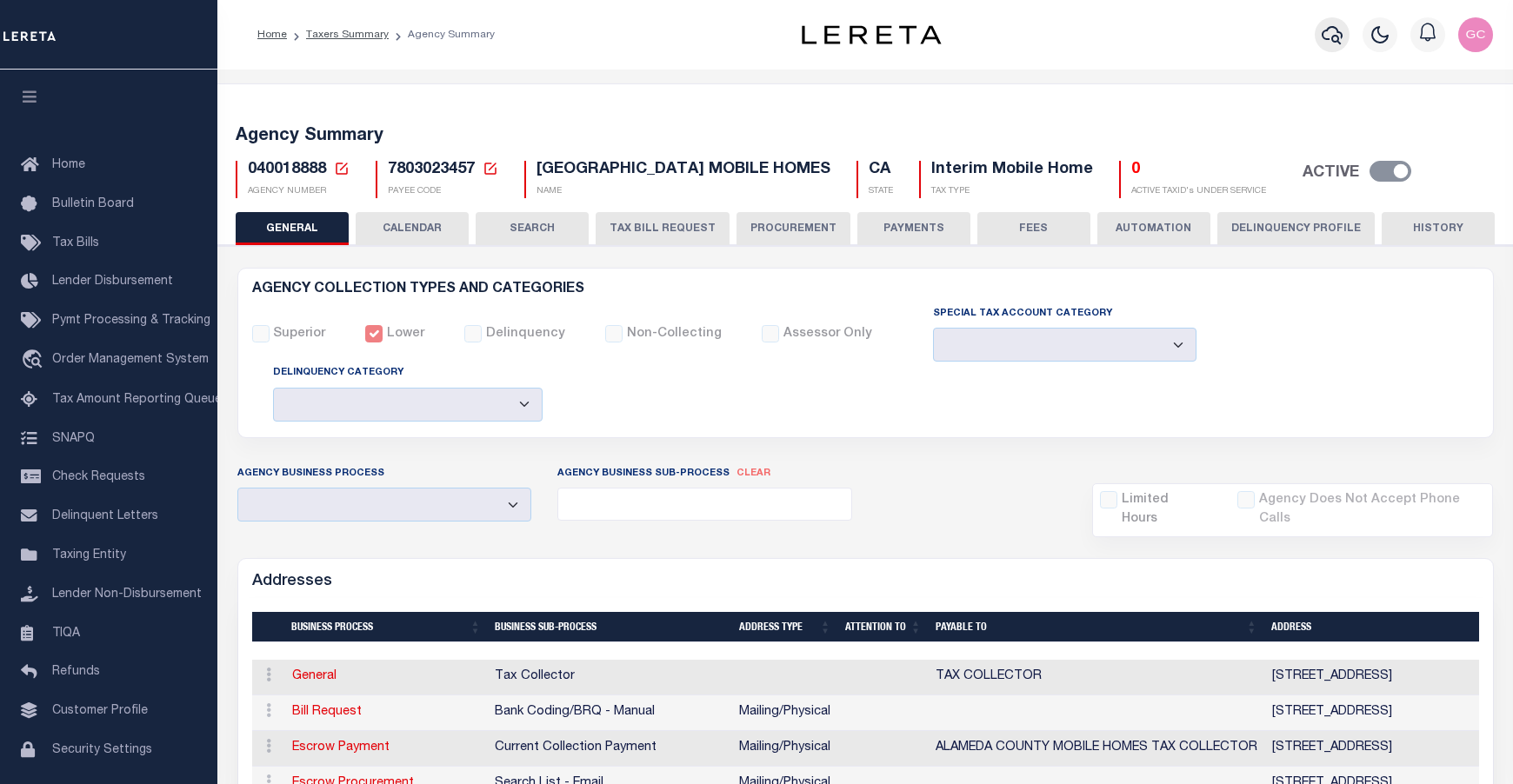
click at [1335, 34] on icon "button" at bounding box center [1332, 35] width 21 height 21
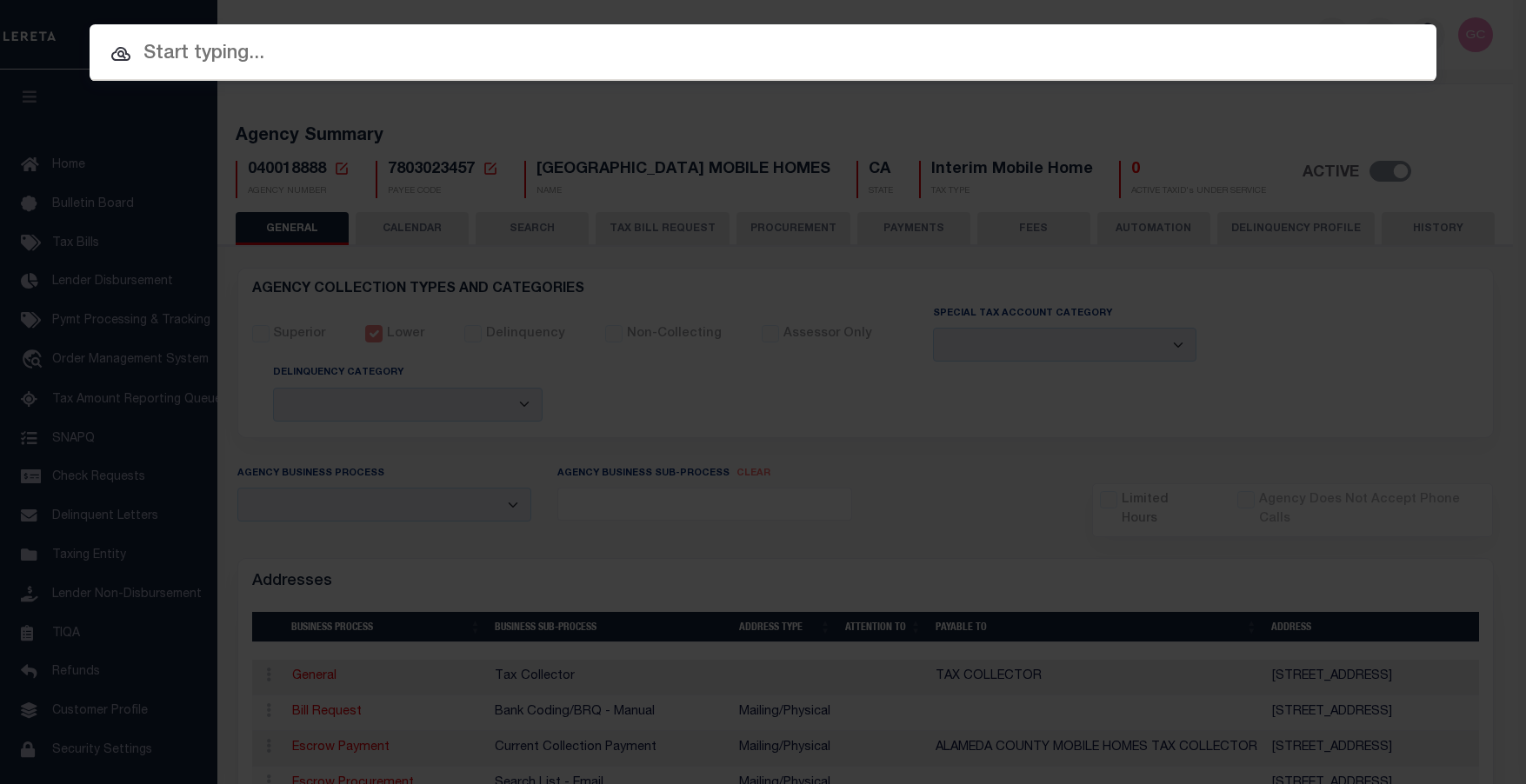
click at [834, 54] on input "text" at bounding box center [763, 54] width 1347 height 31
paste input "10022442"
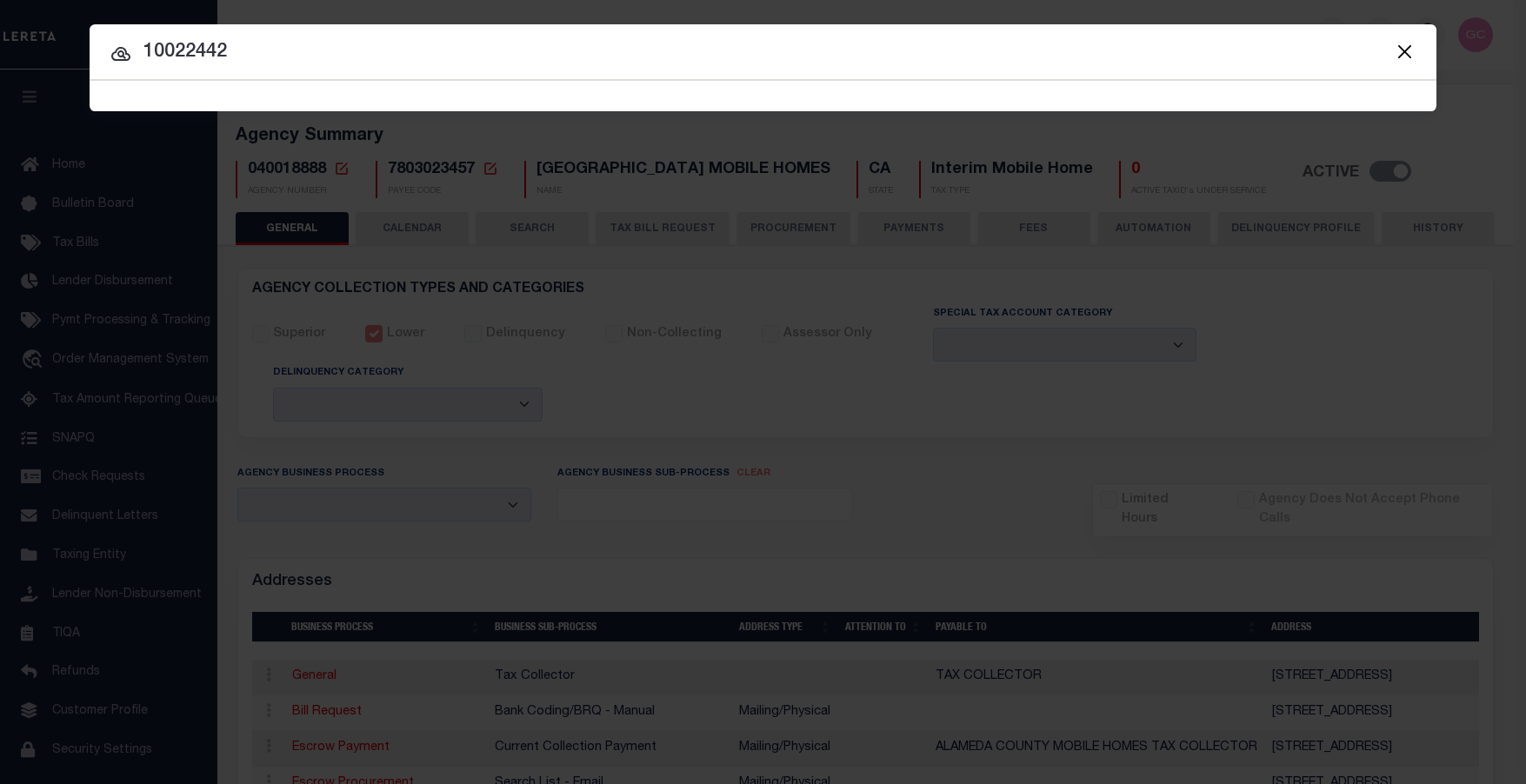
type input "10022442"
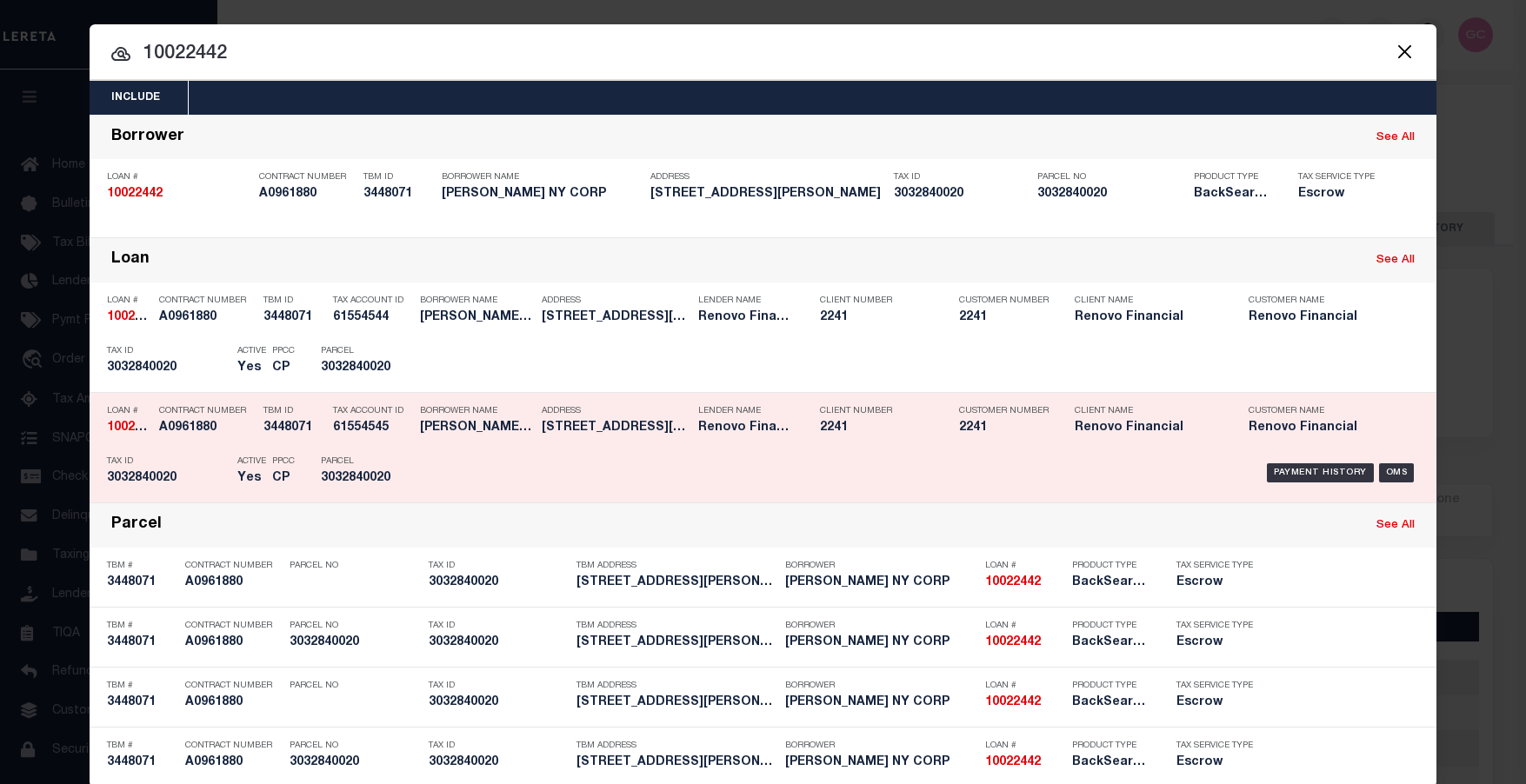
click at [374, 482] on h5 "3032840020" at bounding box center [360, 479] width 78 height 15
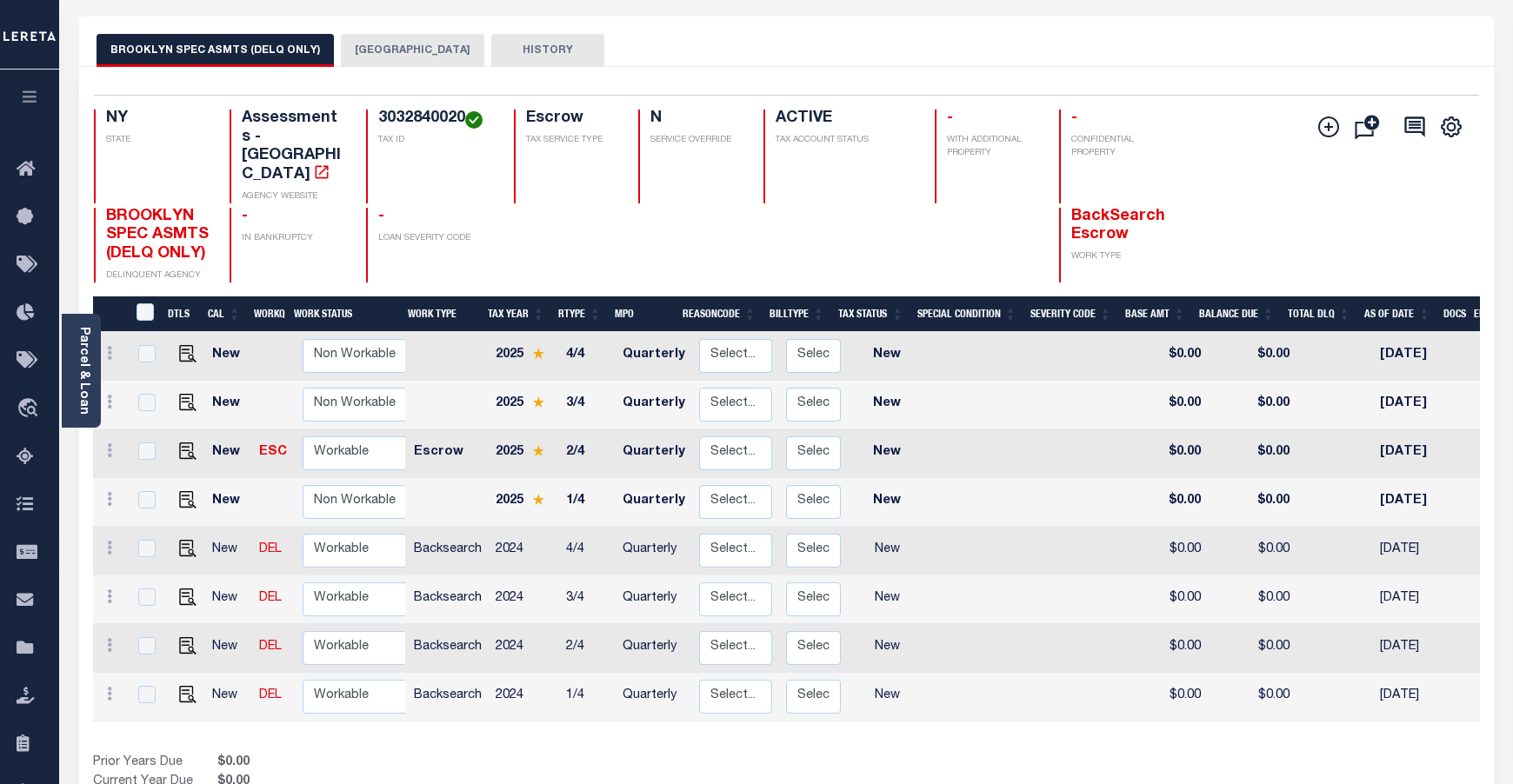
scroll to position [87, 0]
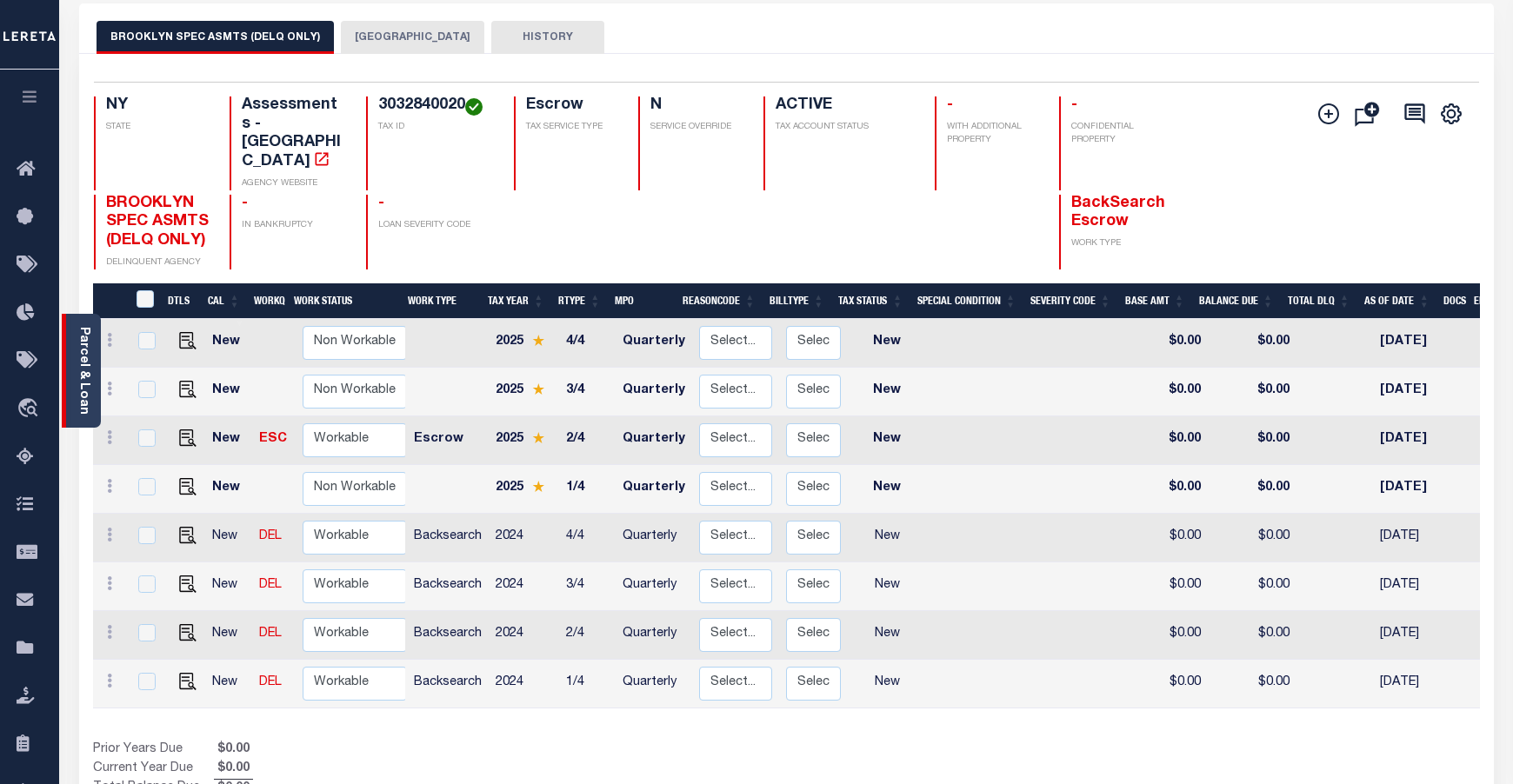
click at [85, 385] on link "Parcel & Loan" at bounding box center [83, 371] width 12 height 88
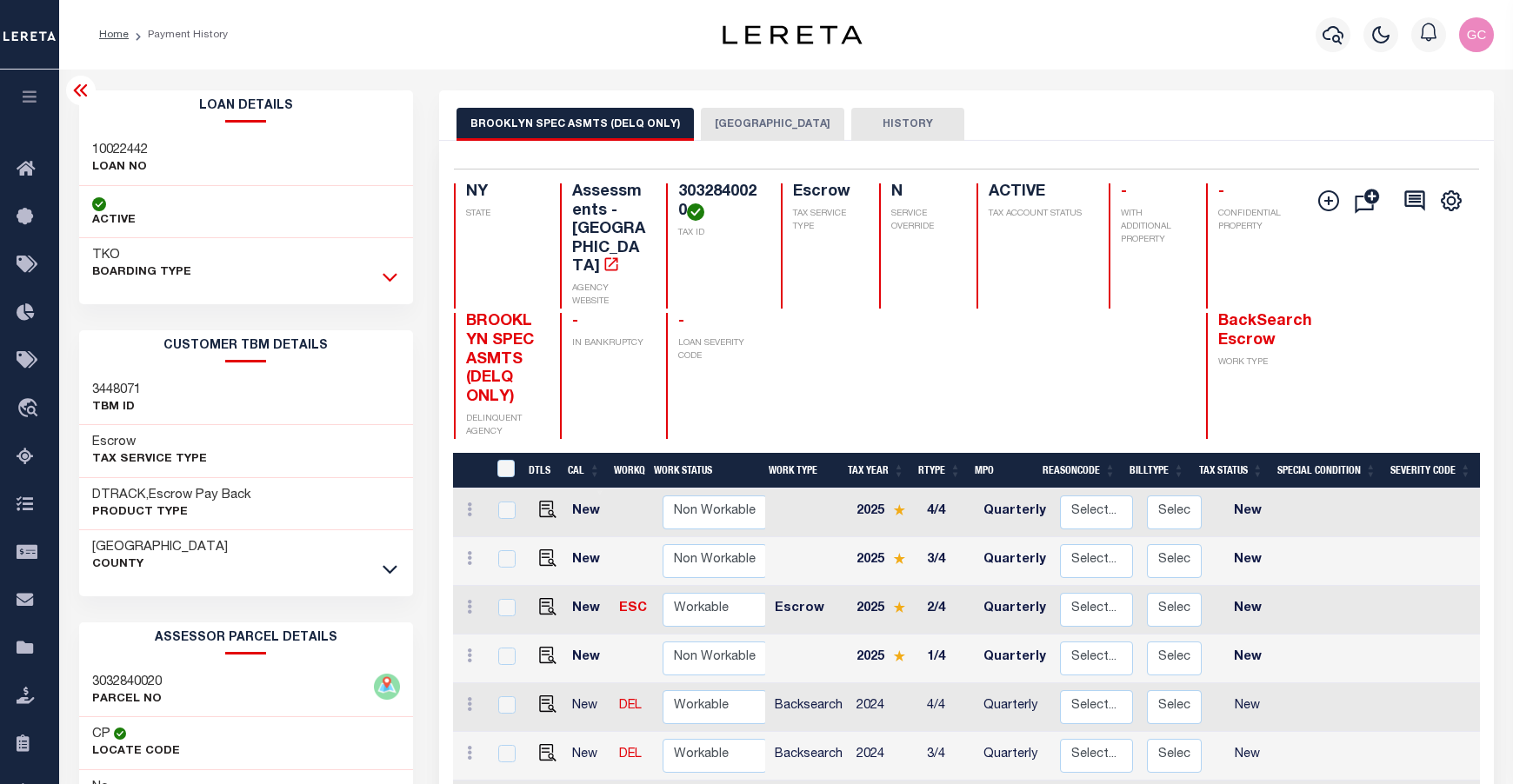
click at [394, 274] on icon at bounding box center [390, 277] width 15 height 19
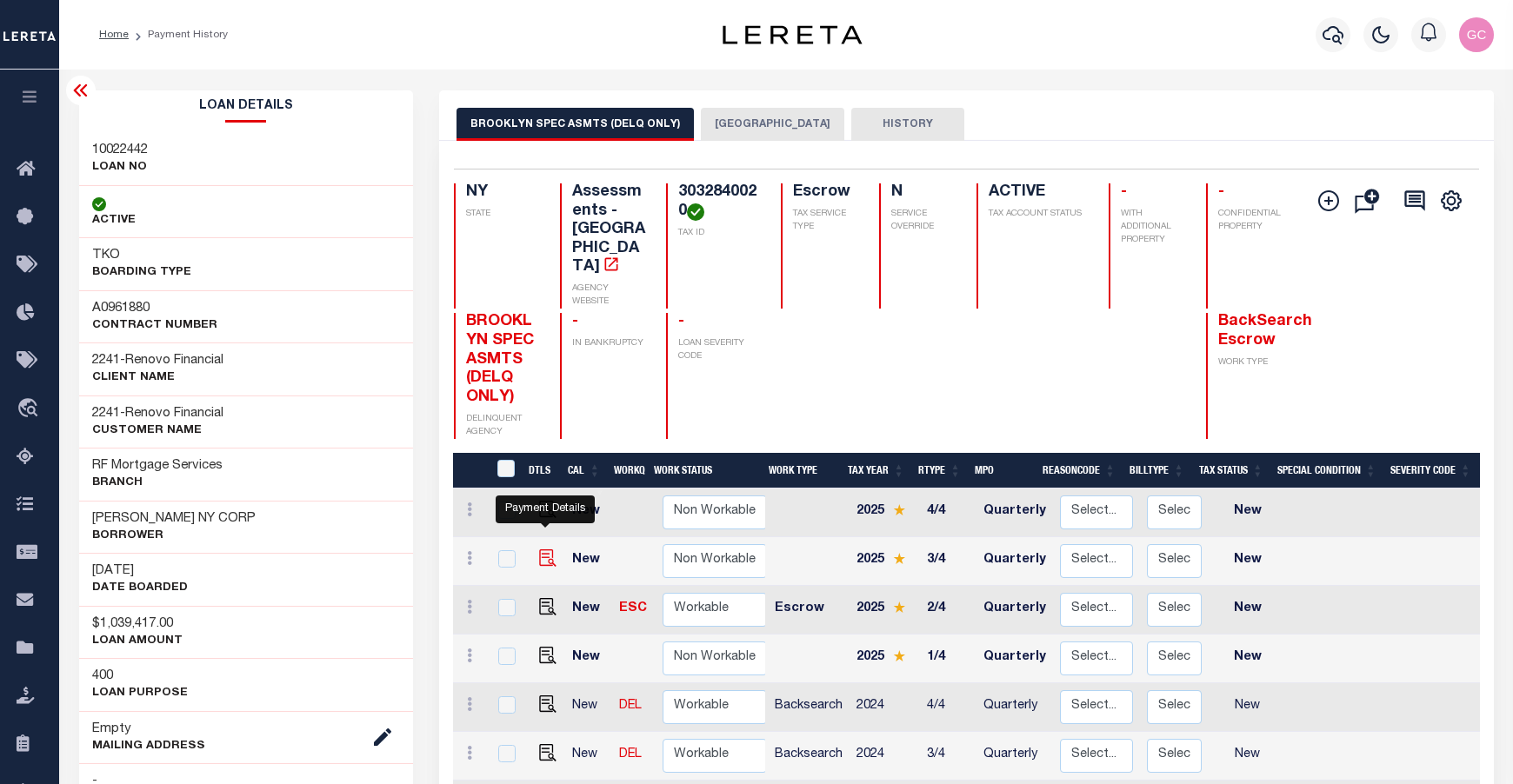
click at [549, 550] on img "" at bounding box center [548, 558] width 18 height 18
checkbox input "true"
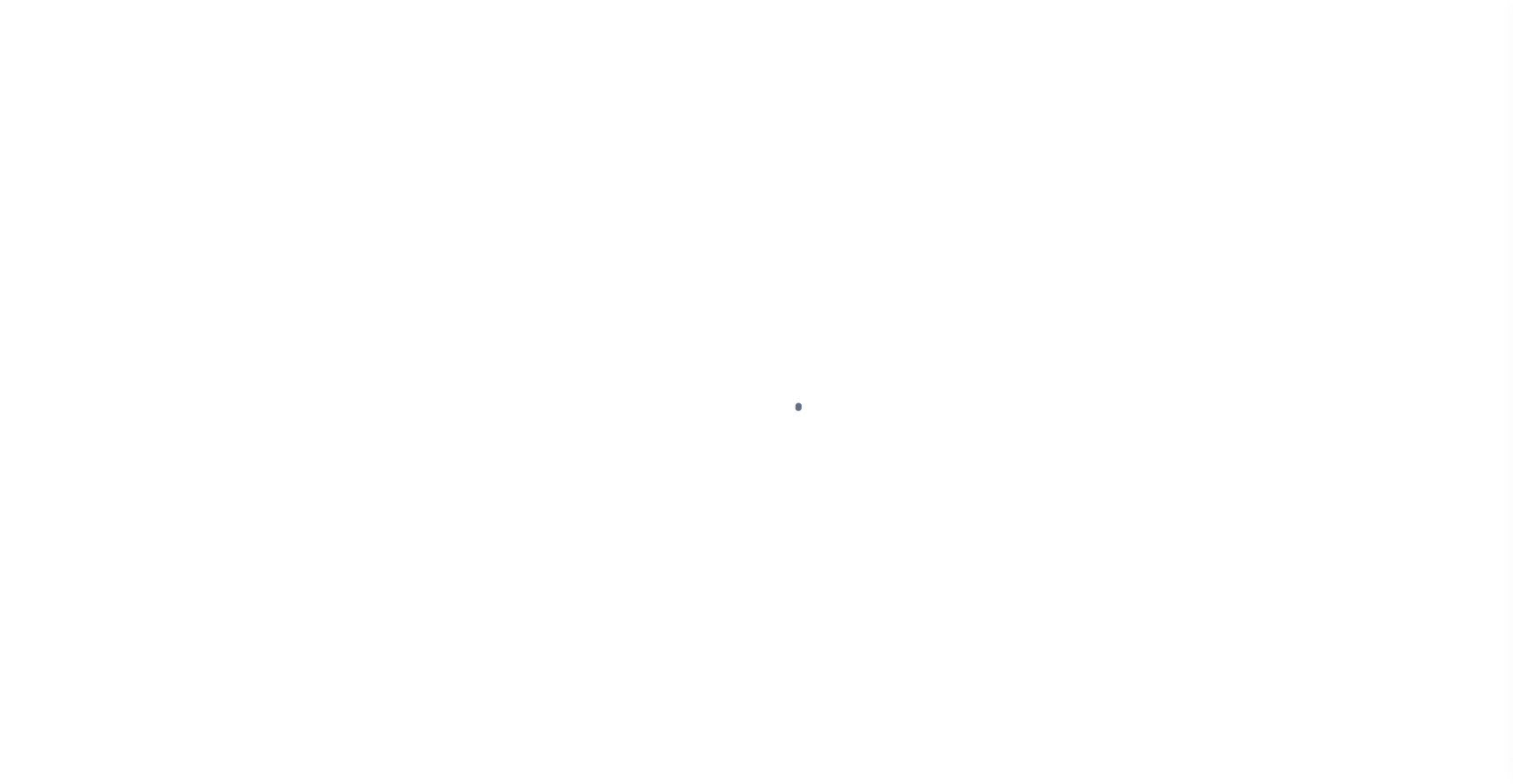
select select "NW2"
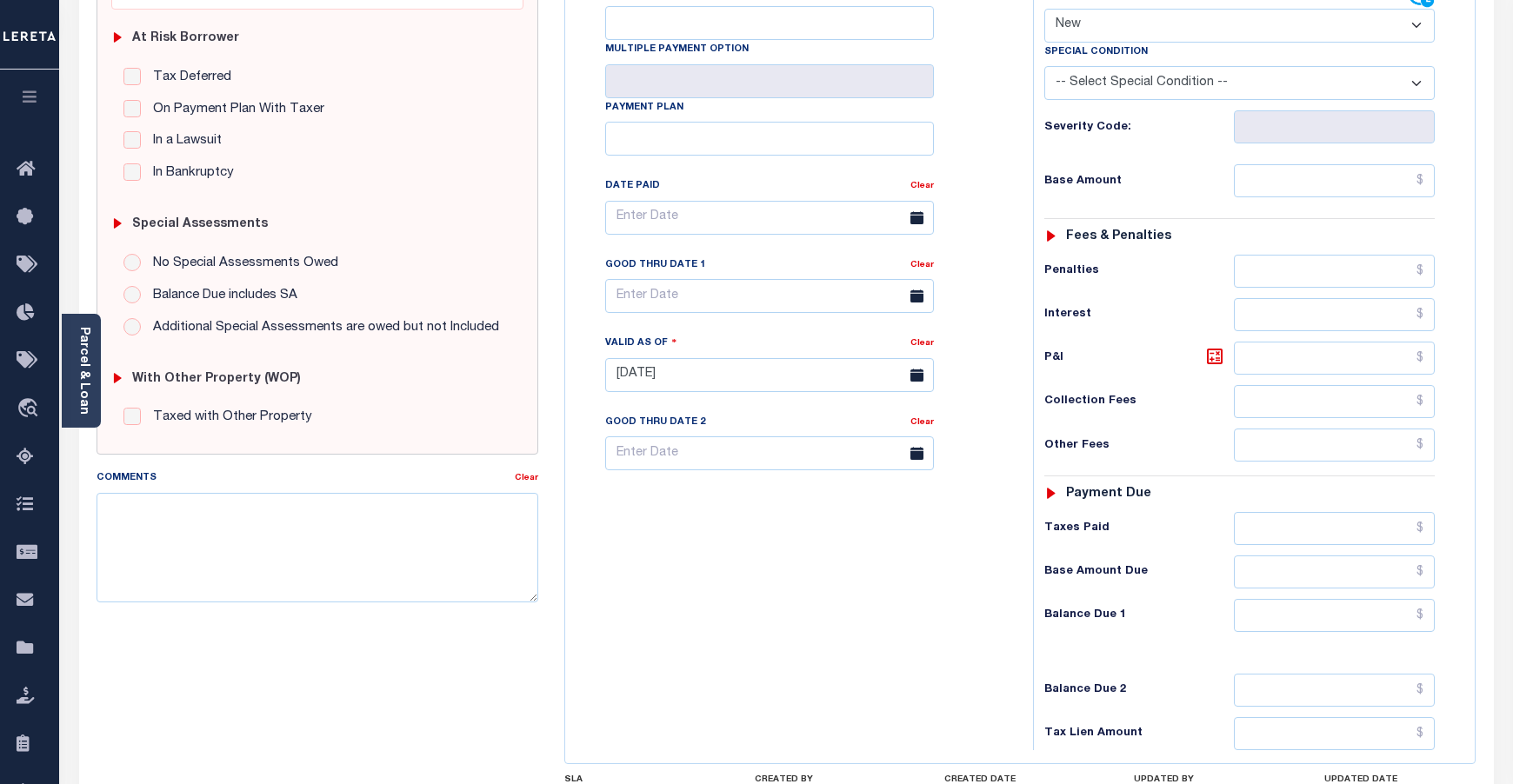
scroll to position [348, 0]
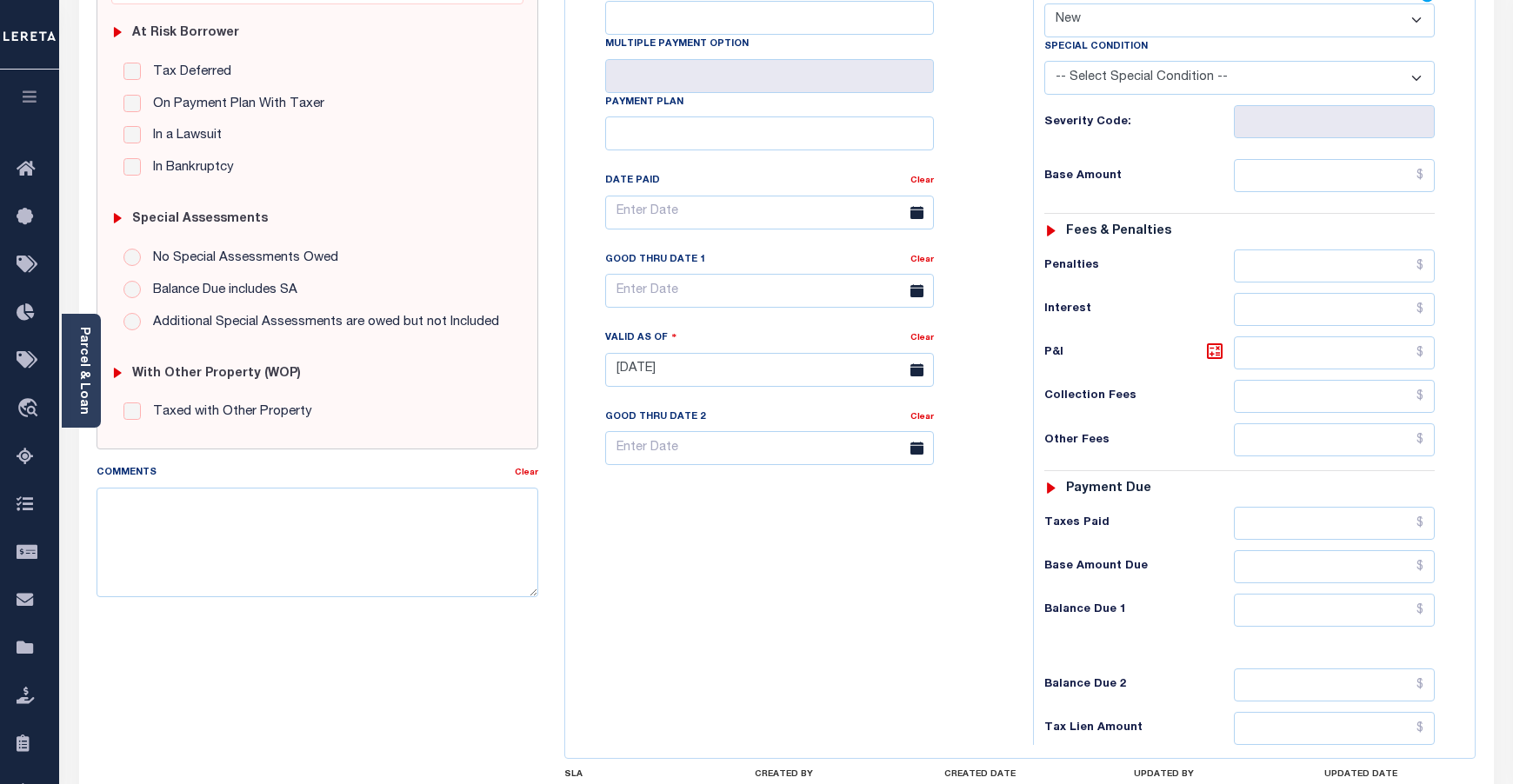
click at [92, 360] on div "Parcel & Loan" at bounding box center [81, 371] width 39 height 114
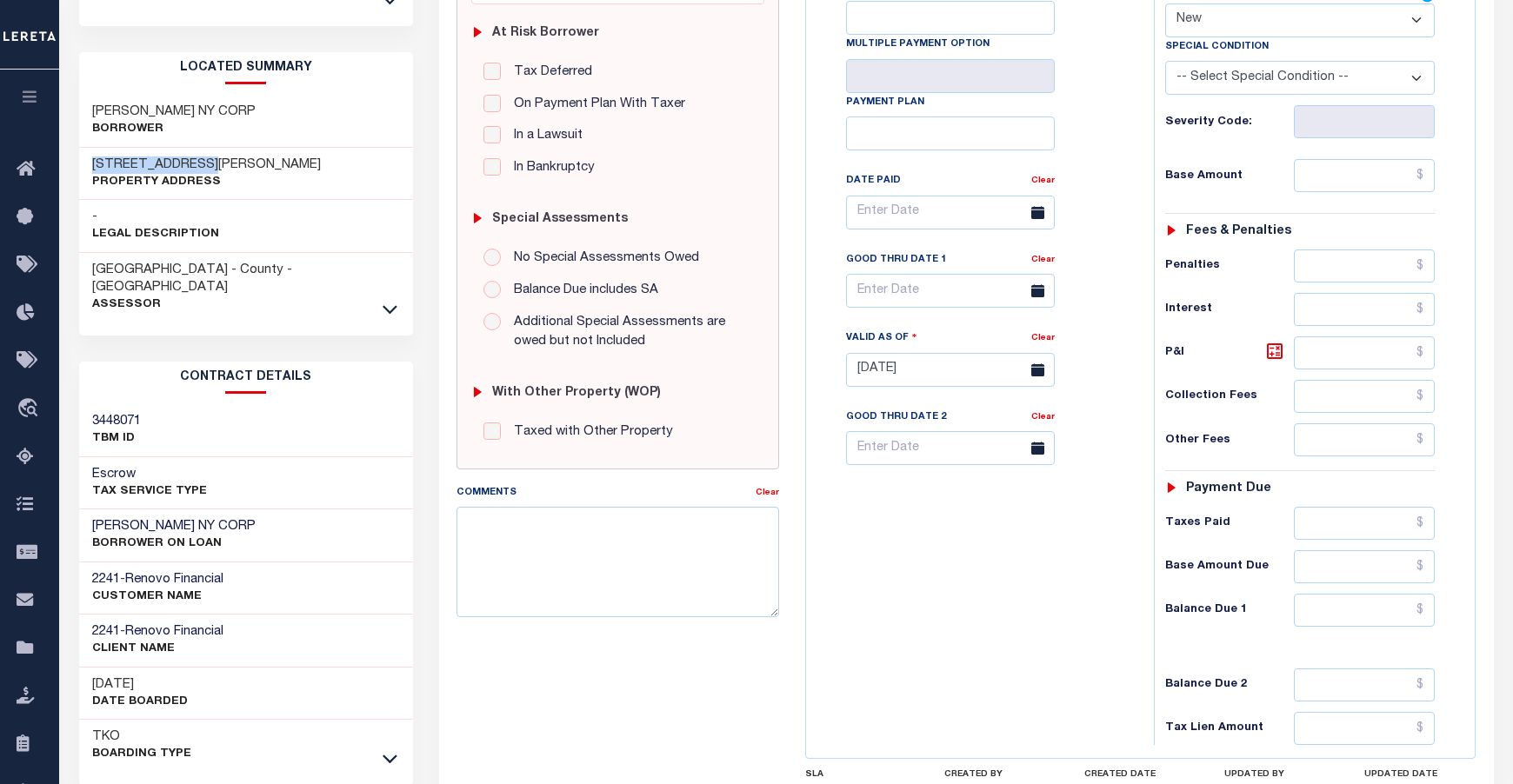
drag, startPoint x: 237, startPoint y: 169, endPoint x: 93, endPoint y: 159, distance: 144.3
click at [93, 159] on div "[STREET_ADDRESS][PERSON_NAME] Property Address" at bounding box center [246, 174] width 334 height 53
copy h3 "[STREET_ADDRESS][PERSON_NAME]"
